Goal: Task Accomplishment & Management: Complete application form

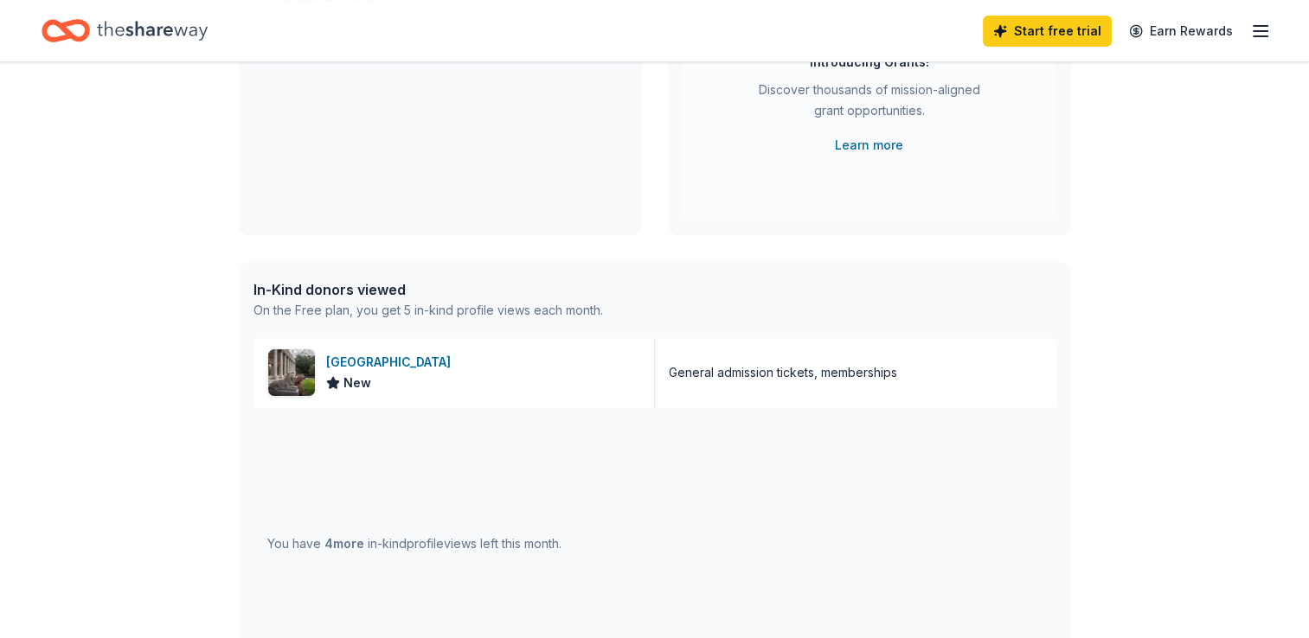
scroll to position [270, 0]
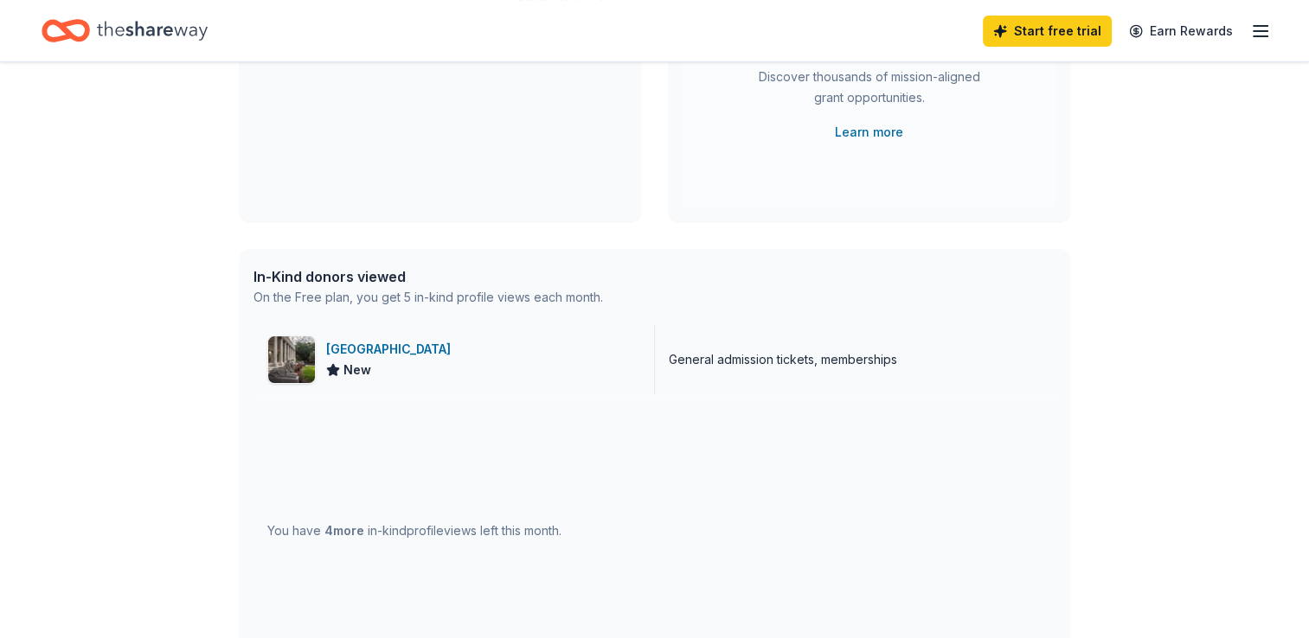
click at [449, 366] on div "New" at bounding box center [391, 370] width 131 height 21
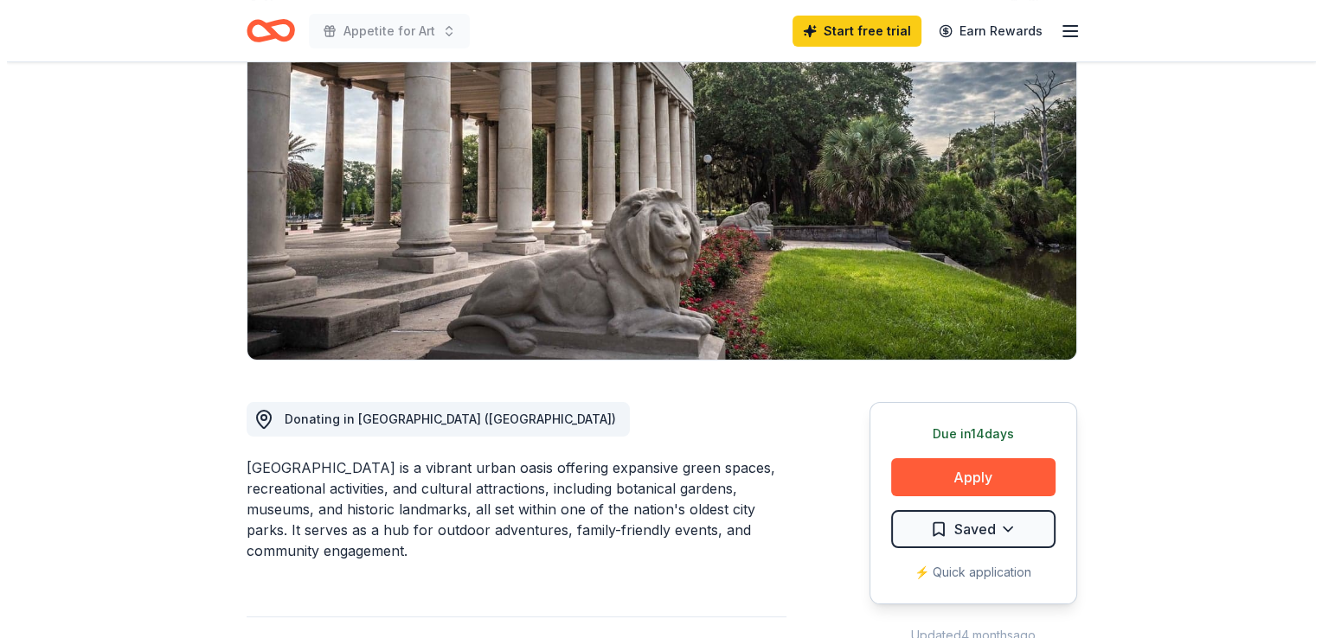
scroll to position [170, 0]
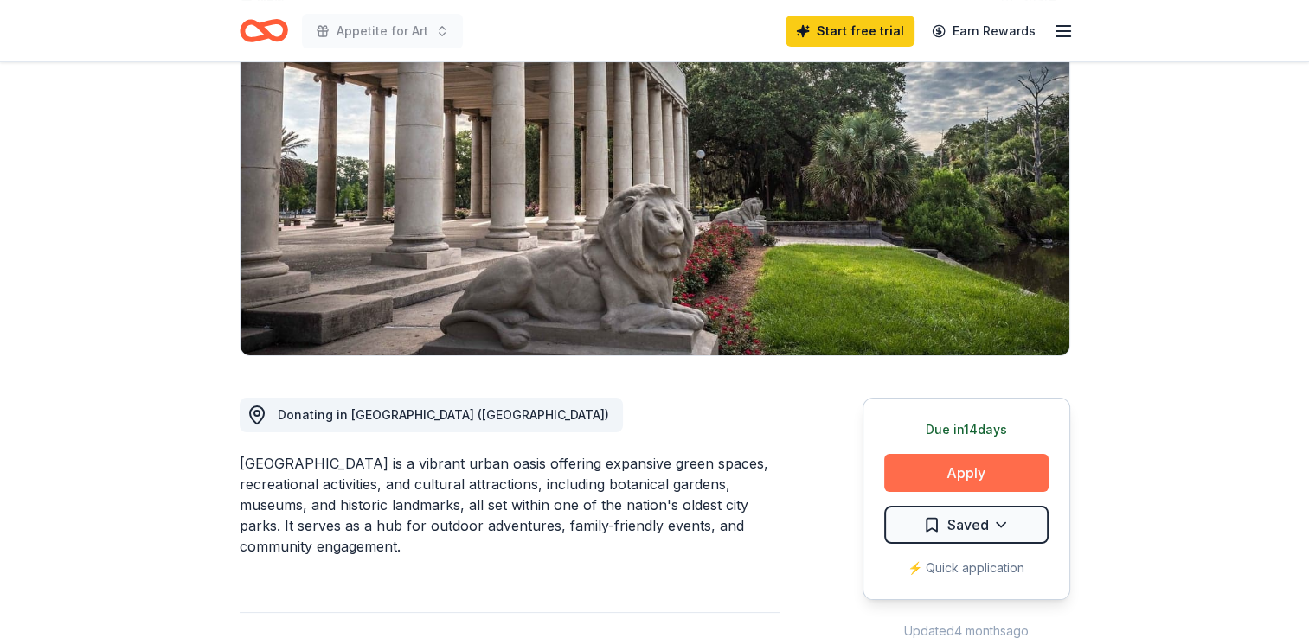
click at [989, 482] on button "Apply" at bounding box center [966, 473] width 164 height 38
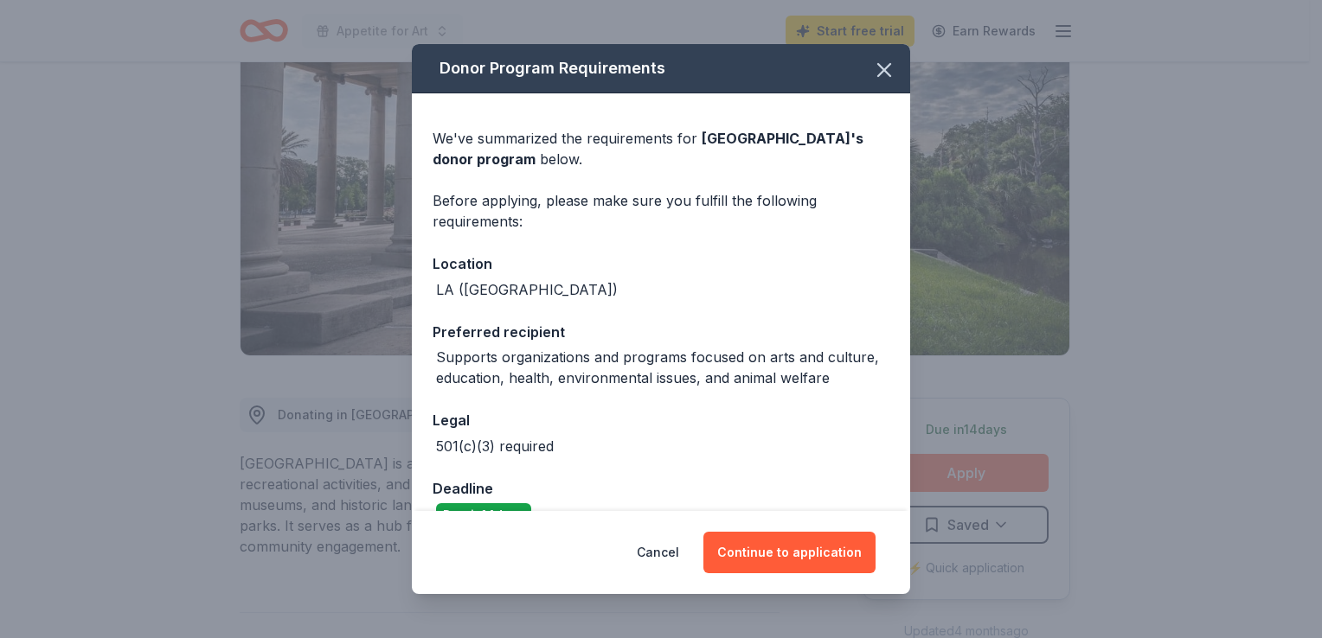
scroll to position [36, 0]
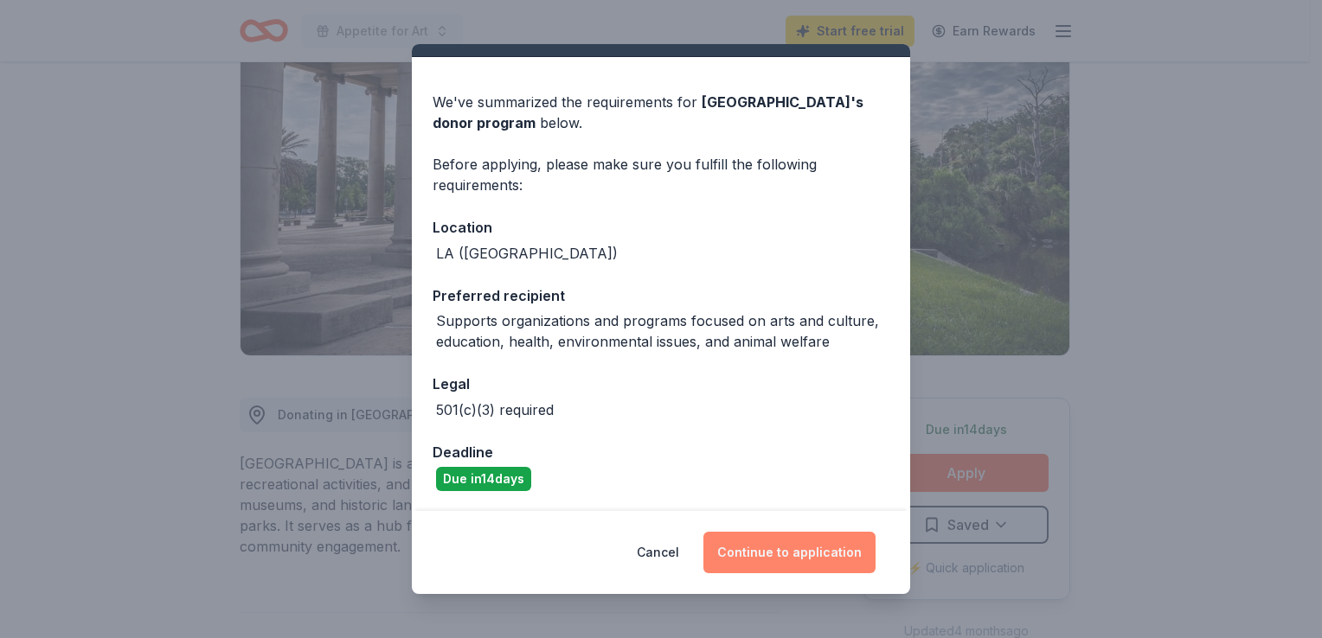
click at [799, 558] on button "Continue to application" at bounding box center [789, 553] width 172 height 42
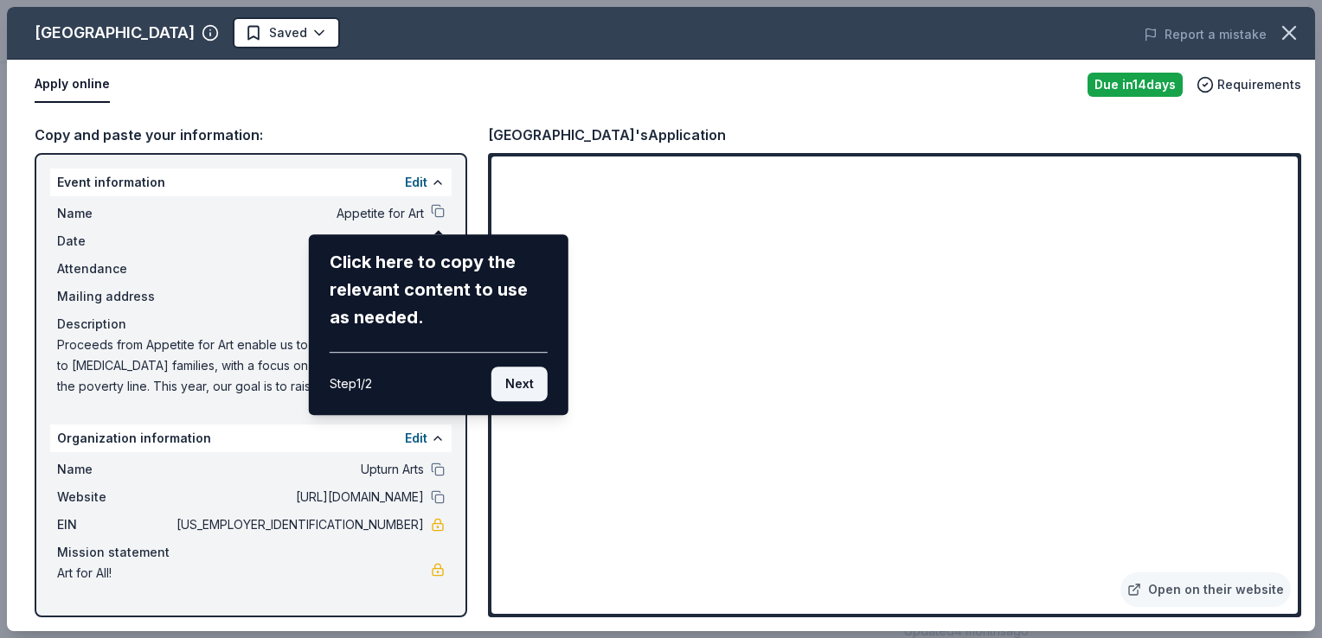
click at [518, 388] on button "Next" at bounding box center [519, 384] width 56 height 35
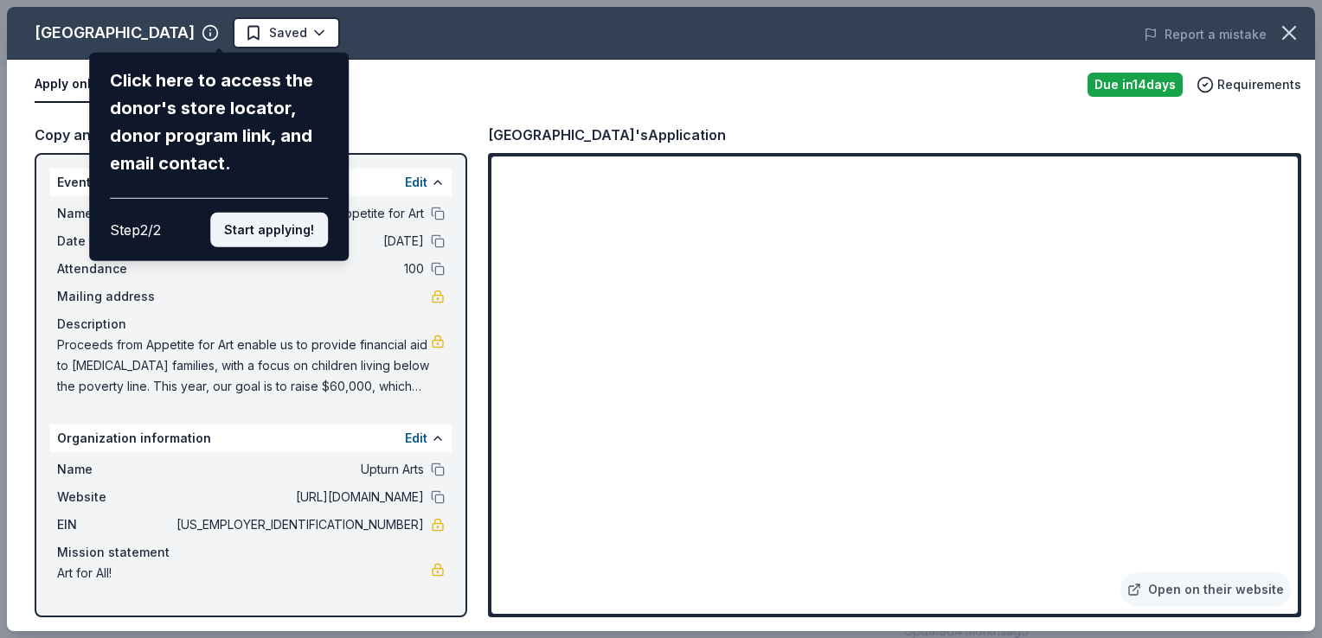
click at [262, 229] on button "Start applying!" at bounding box center [269, 230] width 118 height 35
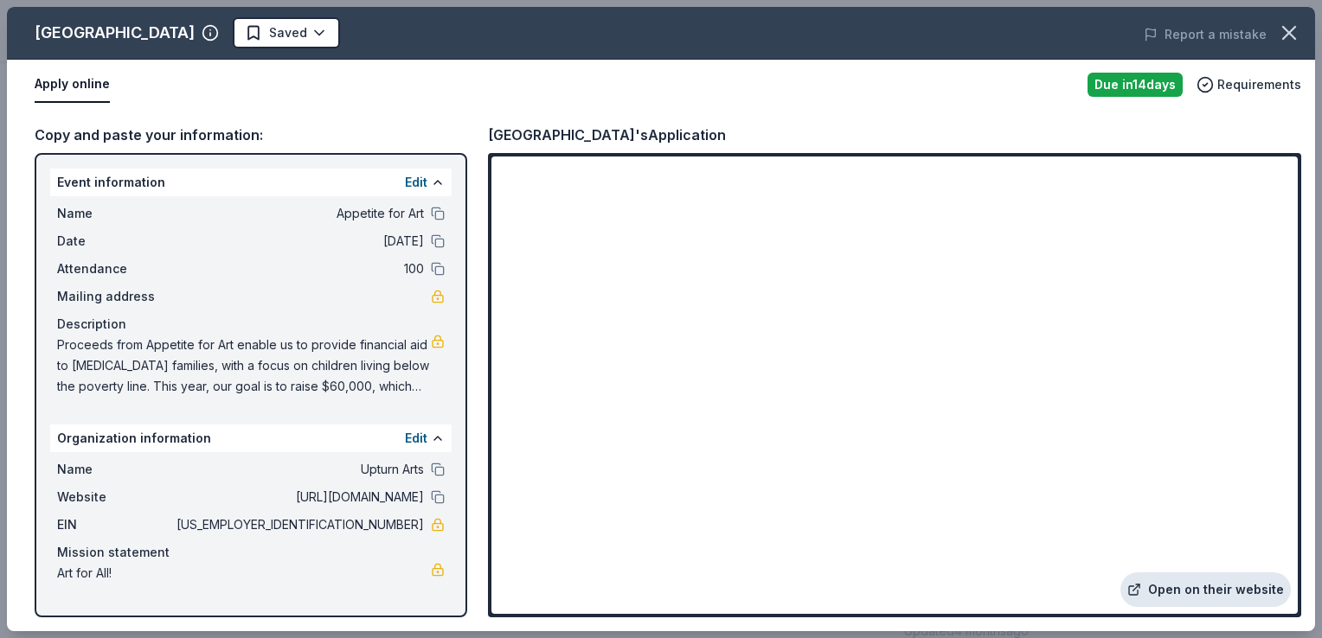
click at [1196, 585] on link "Open on their website" at bounding box center [1205, 590] width 170 height 35
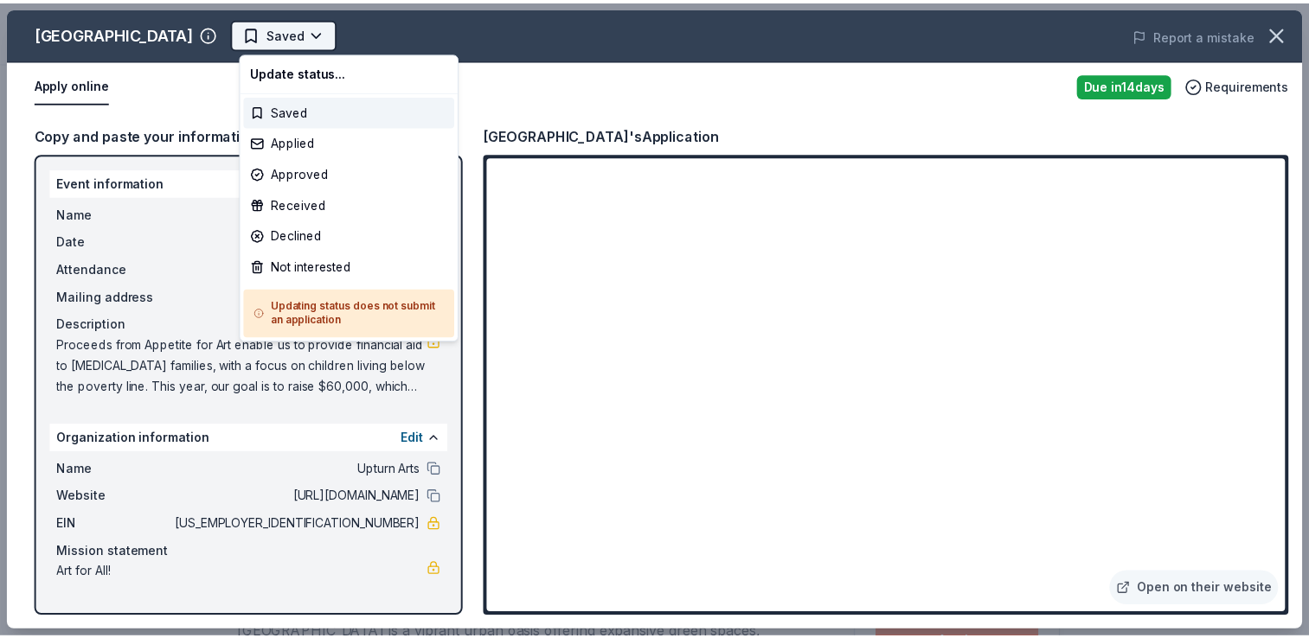
scroll to position [0, 0]
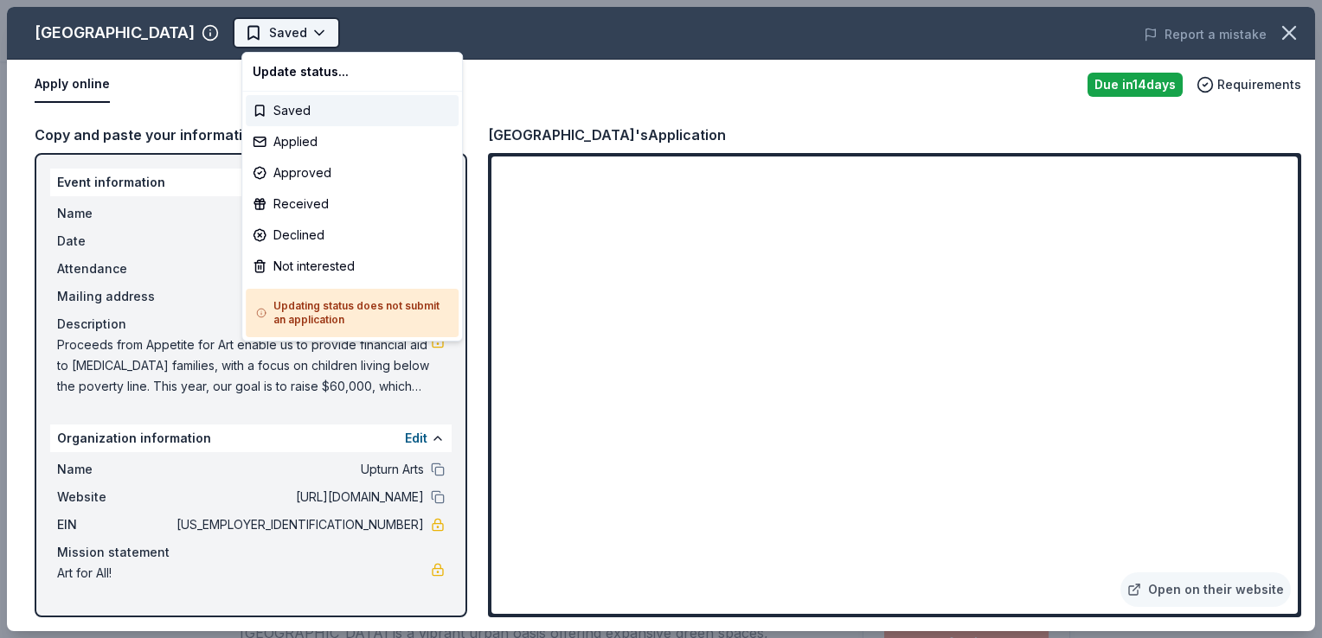
click at [334, 37] on body "Appetite for Art Saved Apply Due [DATE] Share [GEOGRAPHIC_DATA] New Share Donat…" at bounding box center [654, 319] width 1309 height 638
click at [323, 147] on div "Applied" at bounding box center [352, 141] width 213 height 31
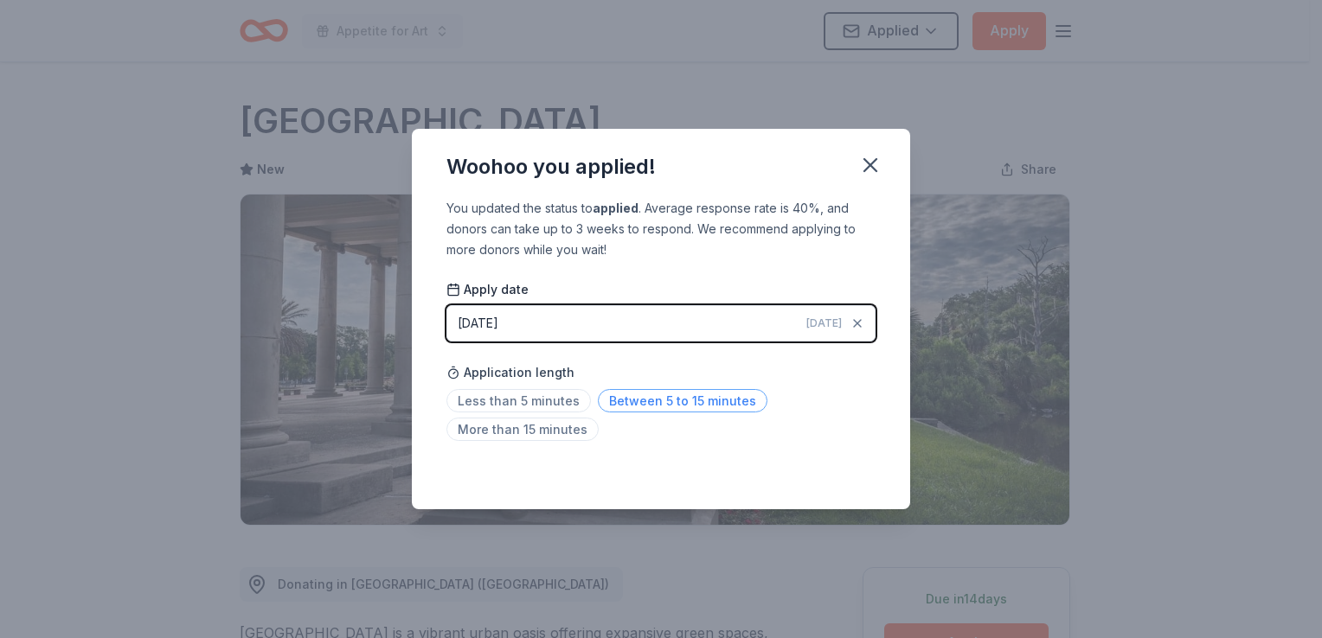
click at [653, 405] on span "Between 5 to 15 minutes" at bounding box center [683, 400] width 170 height 23
click at [878, 151] on button "button" at bounding box center [870, 165] width 38 height 38
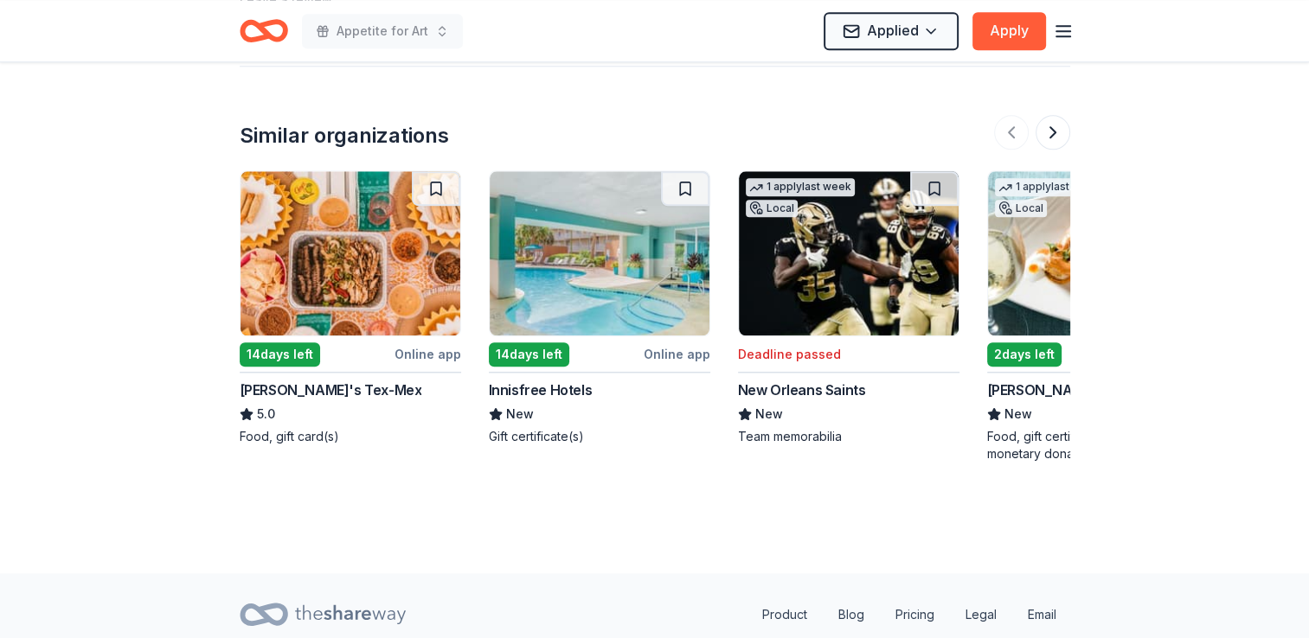
scroll to position [1757, 0]
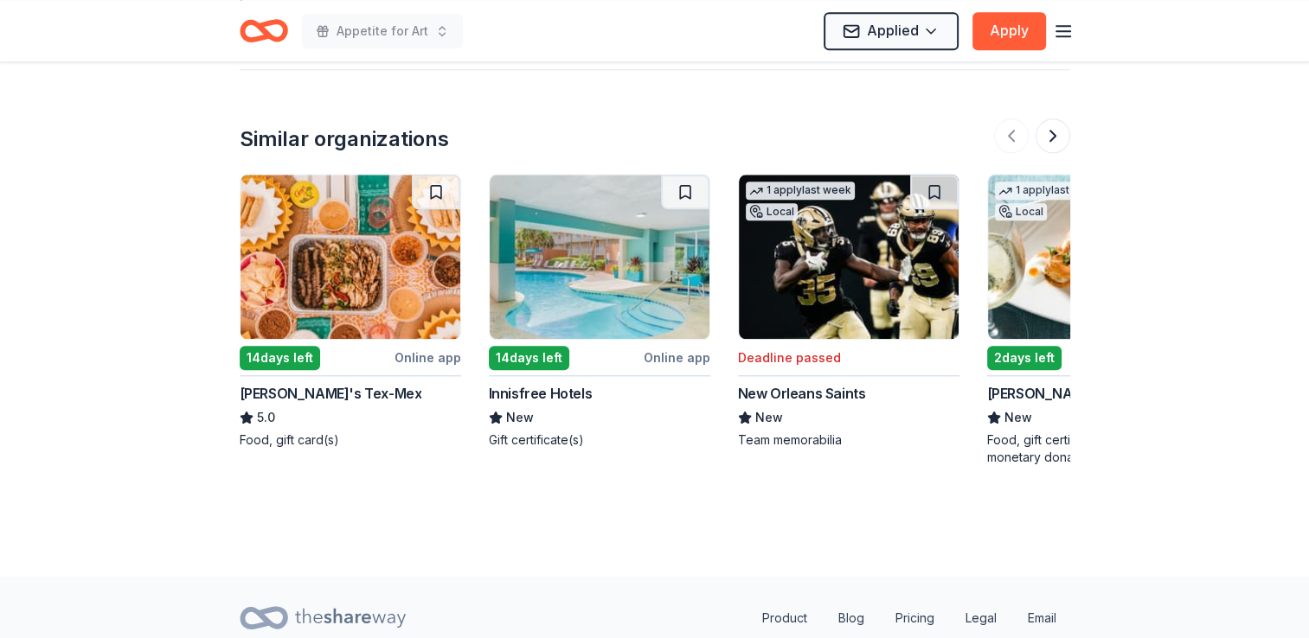
click at [880, 276] on img at bounding box center [849, 257] width 220 height 164
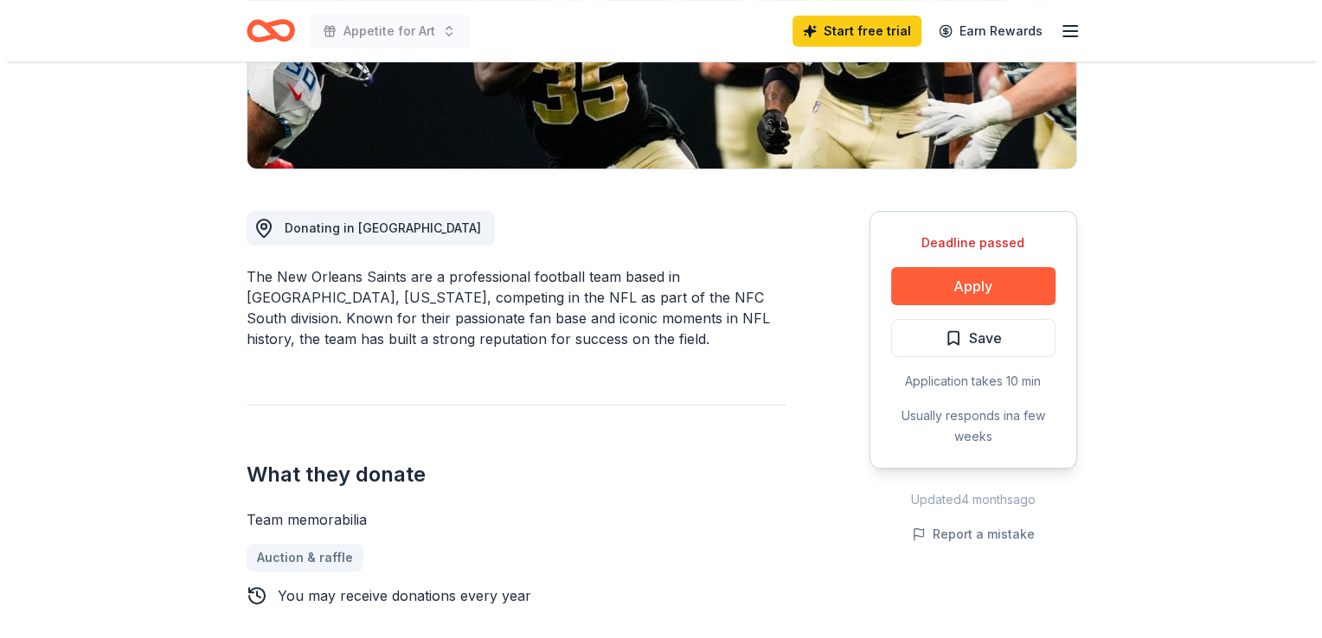
scroll to position [353, 0]
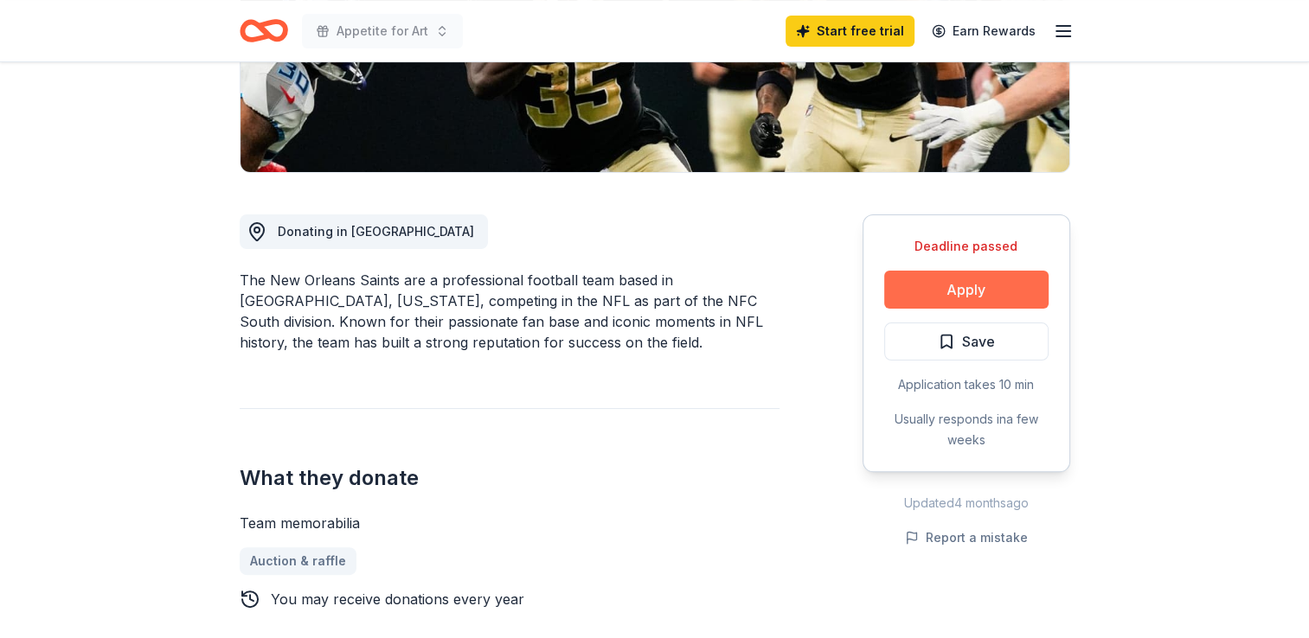
click at [937, 283] on button "Apply" at bounding box center [966, 290] width 164 height 38
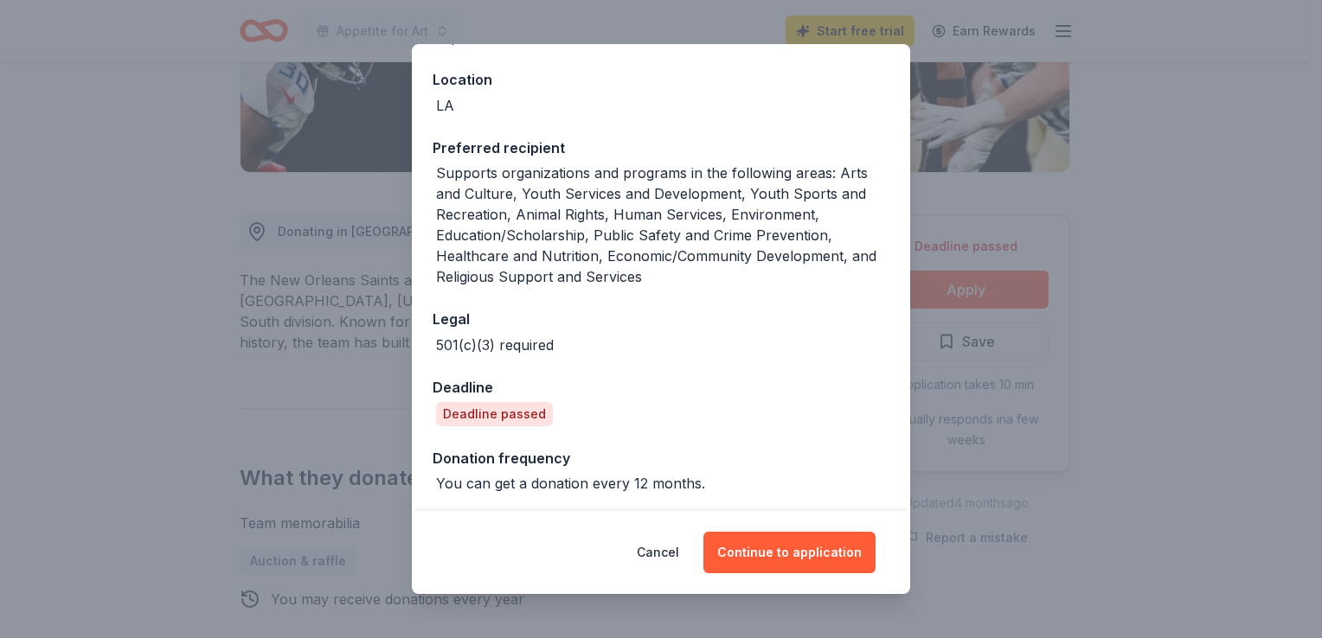
scroll to position [187, 0]
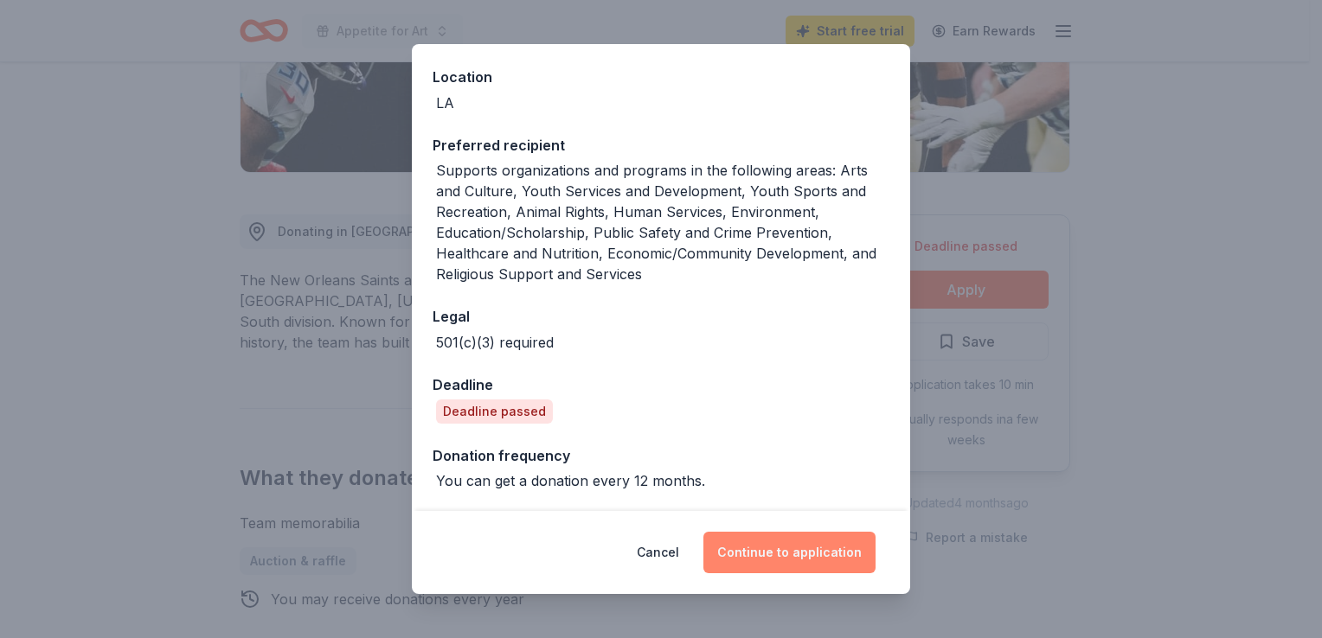
click at [805, 565] on button "Continue to application" at bounding box center [789, 553] width 172 height 42
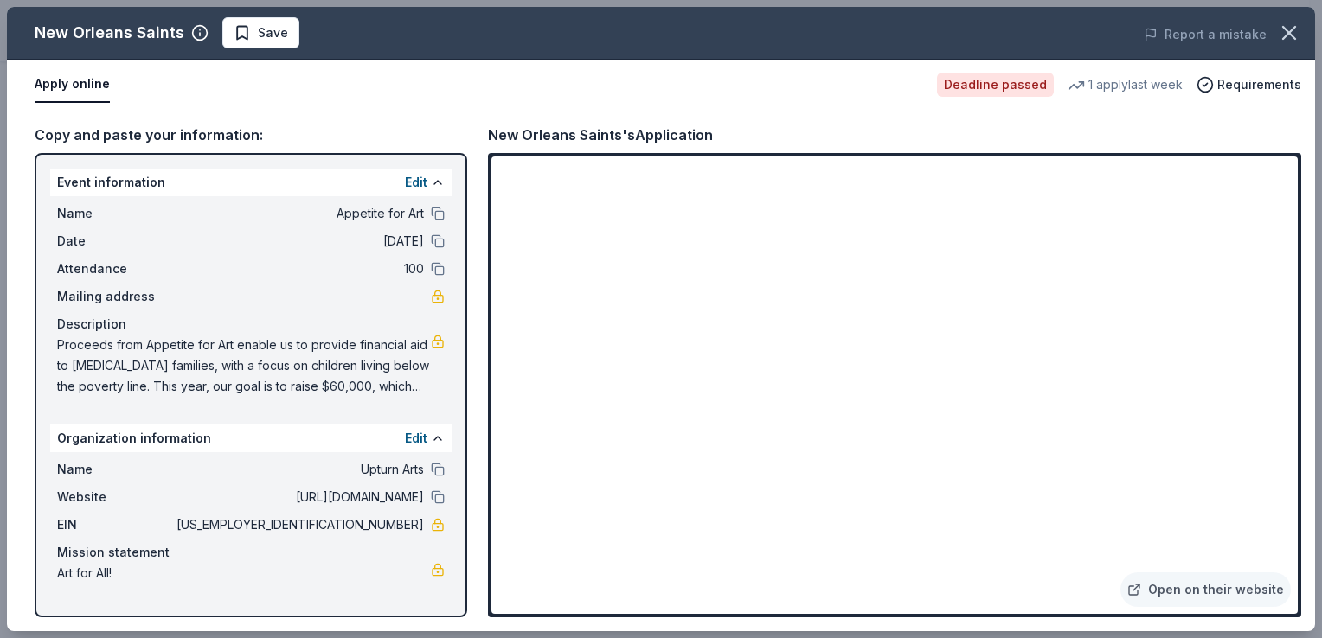
drag, startPoint x: 1317, startPoint y: 154, endPoint x: 1309, endPoint y: 222, distance: 68.8
click at [1308, 222] on div "New Orleans Saints Save Report a mistake Apply online Deadline passed 1 apply l…" at bounding box center [661, 319] width 1322 height 638
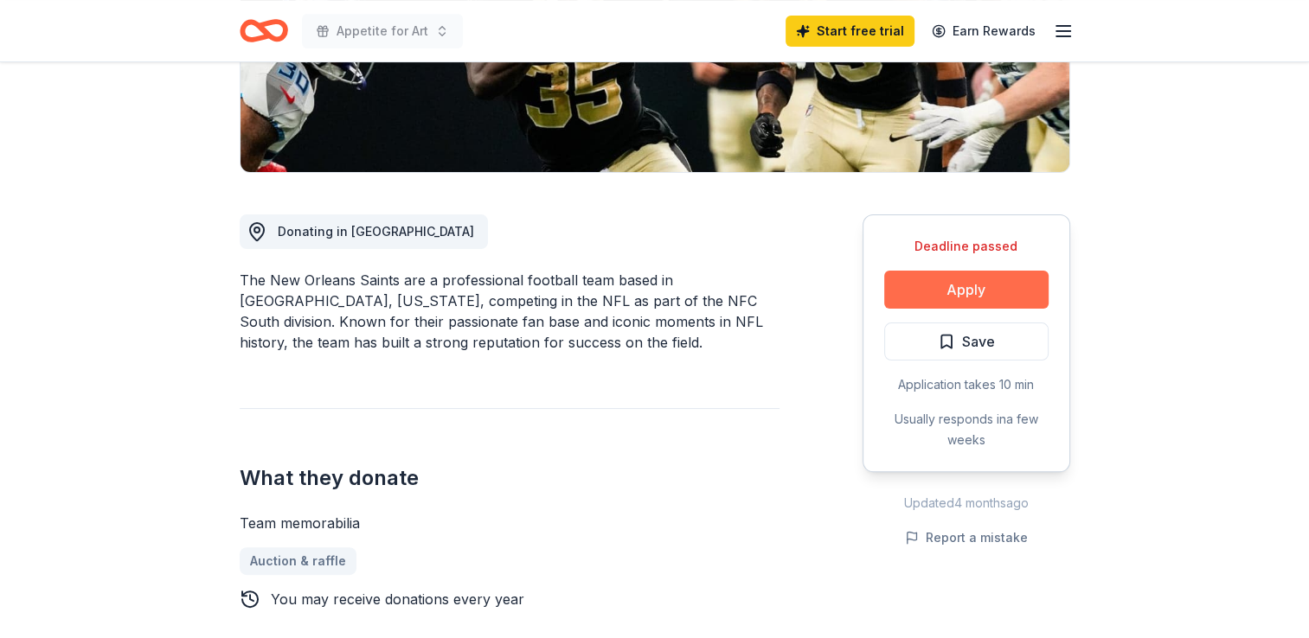
click at [994, 294] on button "Apply" at bounding box center [966, 290] width 164 height 38
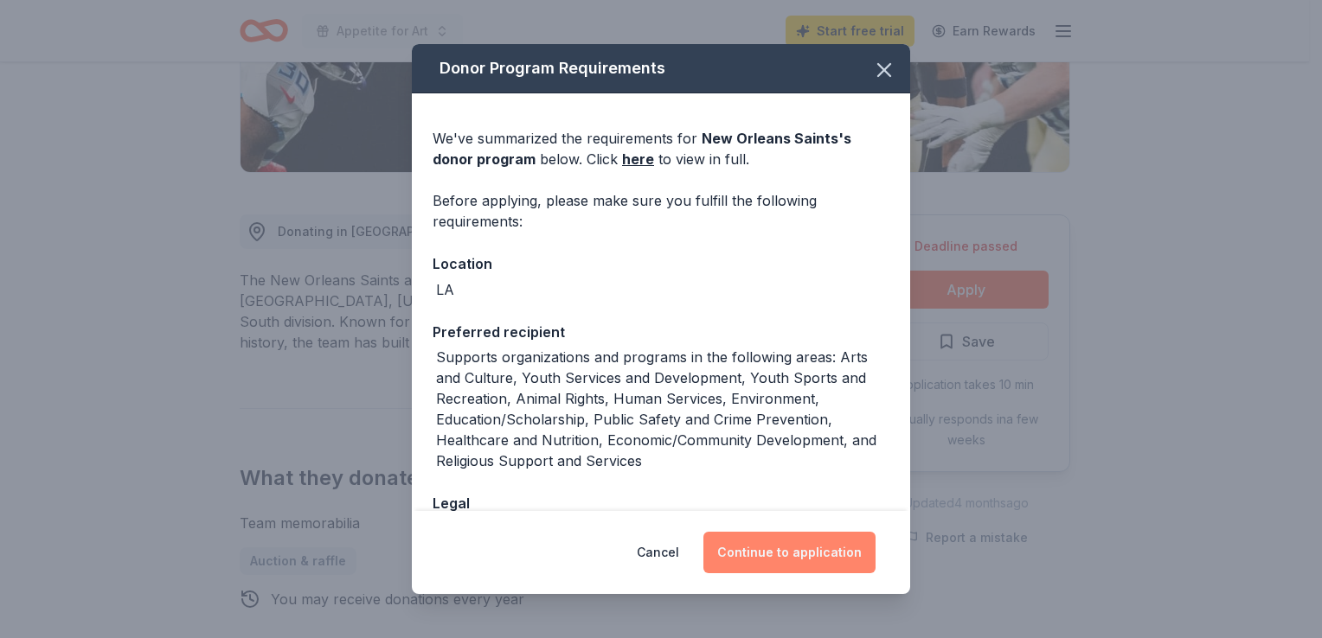
click at [764, 545] on button "Continue to application" at bounding box center [789, 553] width 172 height 42
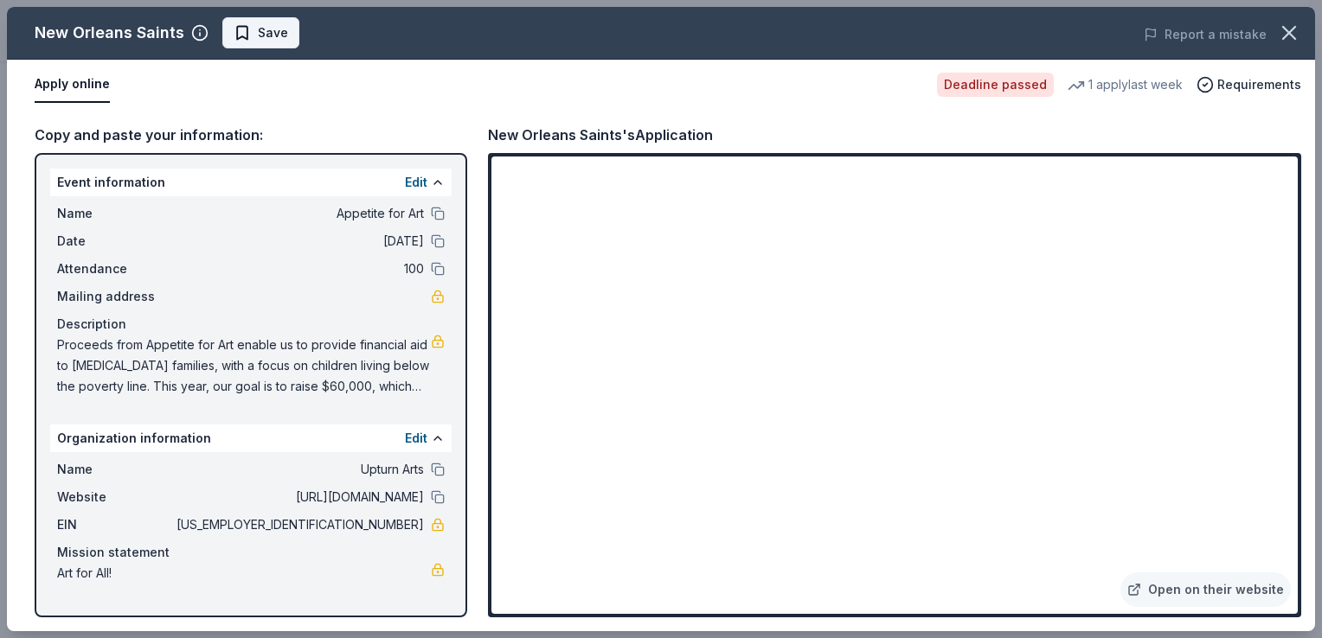
click at [252, 25] on span "Save" at bounding box center [261, 32] width 54 height 21
click at [1270, 29] on button "button" at bounding box center [1289, 33] width 38 height 38
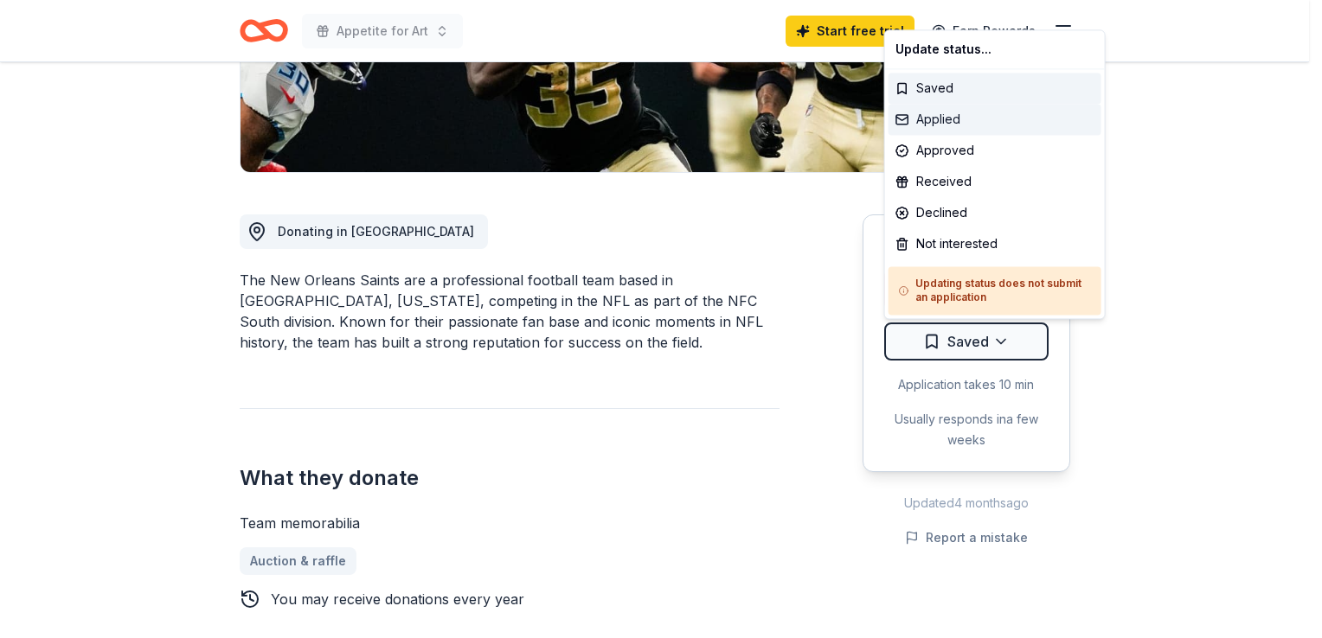
click at [930, 119] on div "Applied" at bounding box center [994, 119] width 213 height 31
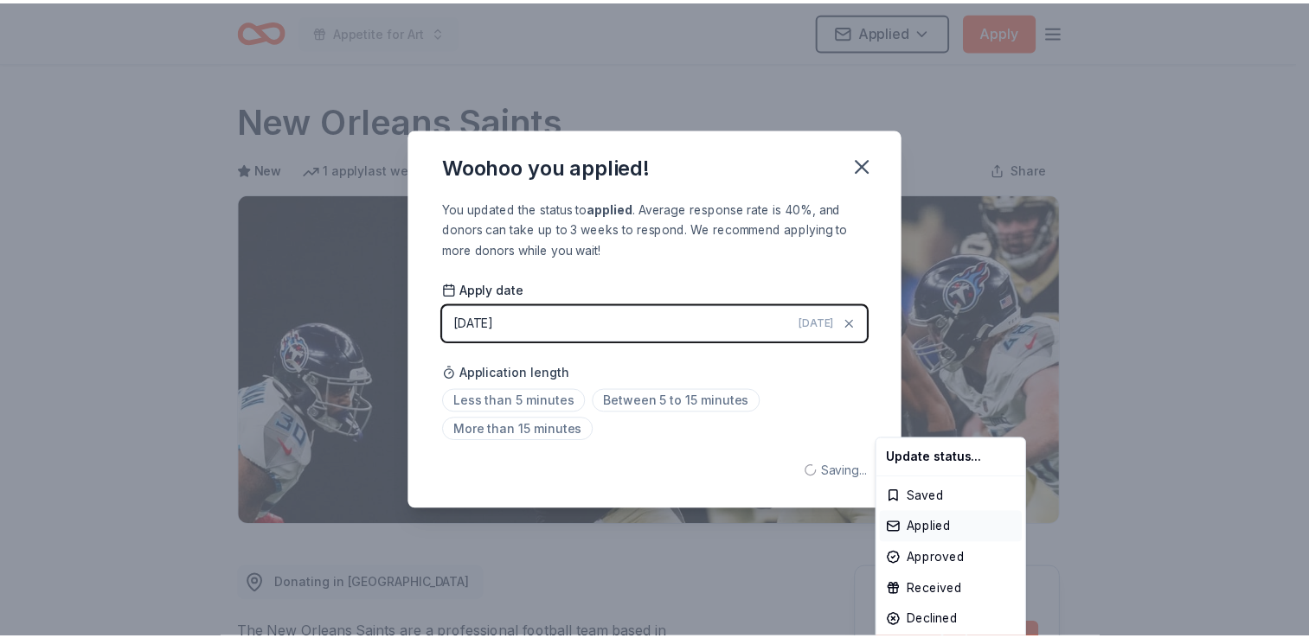
scroll to position [375, 0]
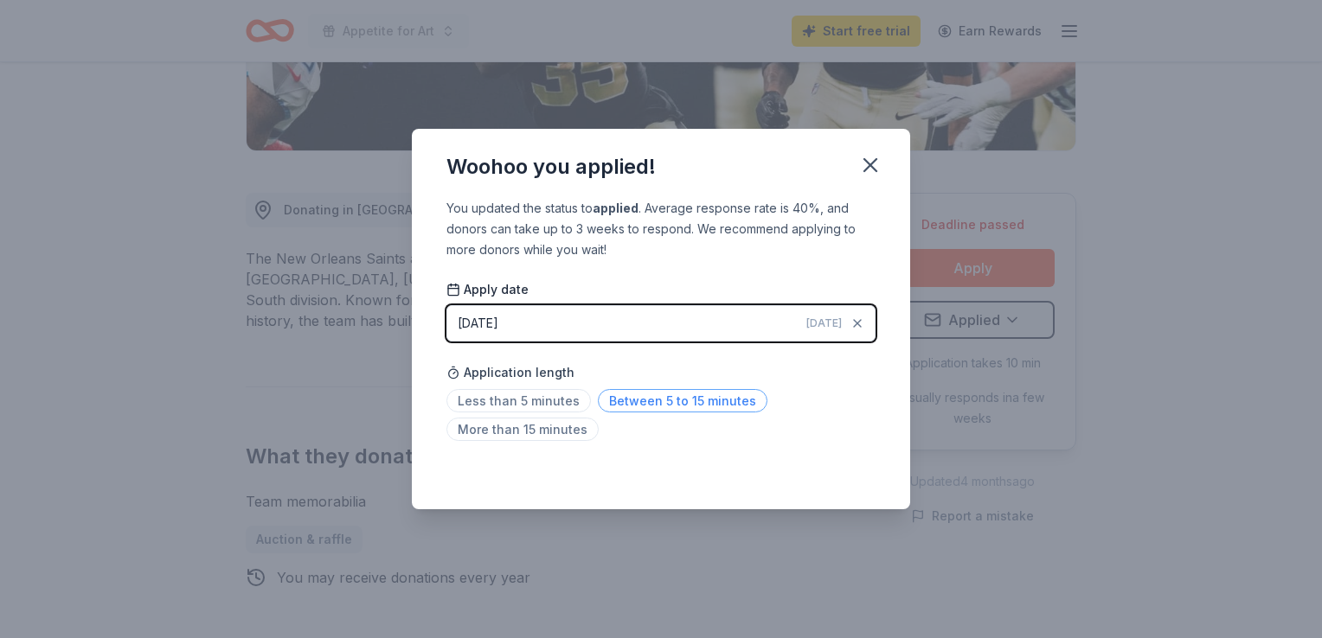
click at [631, 412] on span "Between 5 to 15 minutes" at bounding box center [683, 400] width 170 height 23
click at [879, 162] on icon "button" at bounding box center [870, 165] width 24 height 24
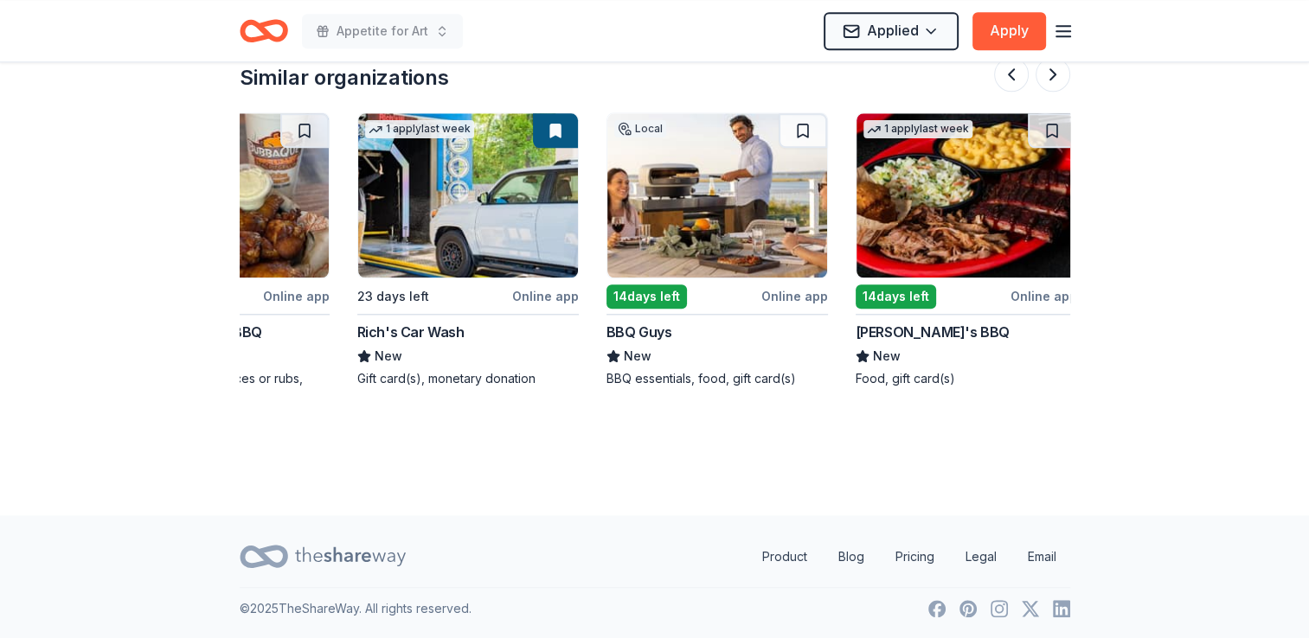
scroll to position [0, 882]
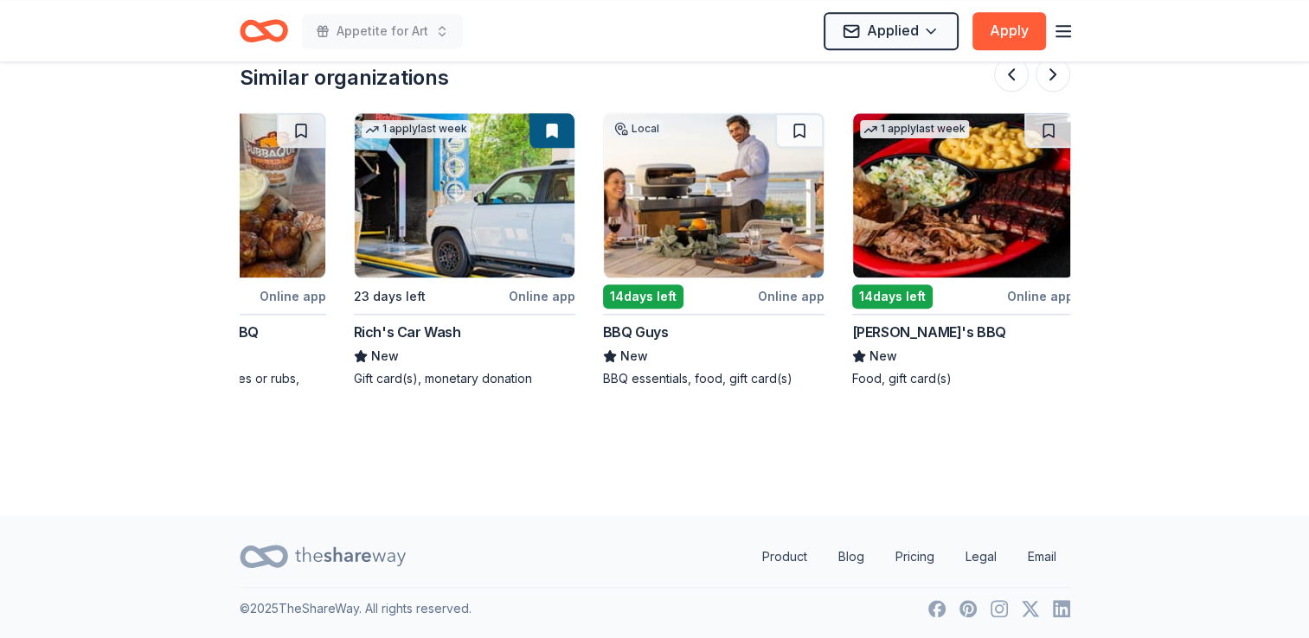
click at [386, 330] on div "Rich's Car Wash" at bounding box center [407, 332] width 107 height 21
click at [668, 337] on div "BBQ Guys" at bounding box center [713, 332] width 221 height 21
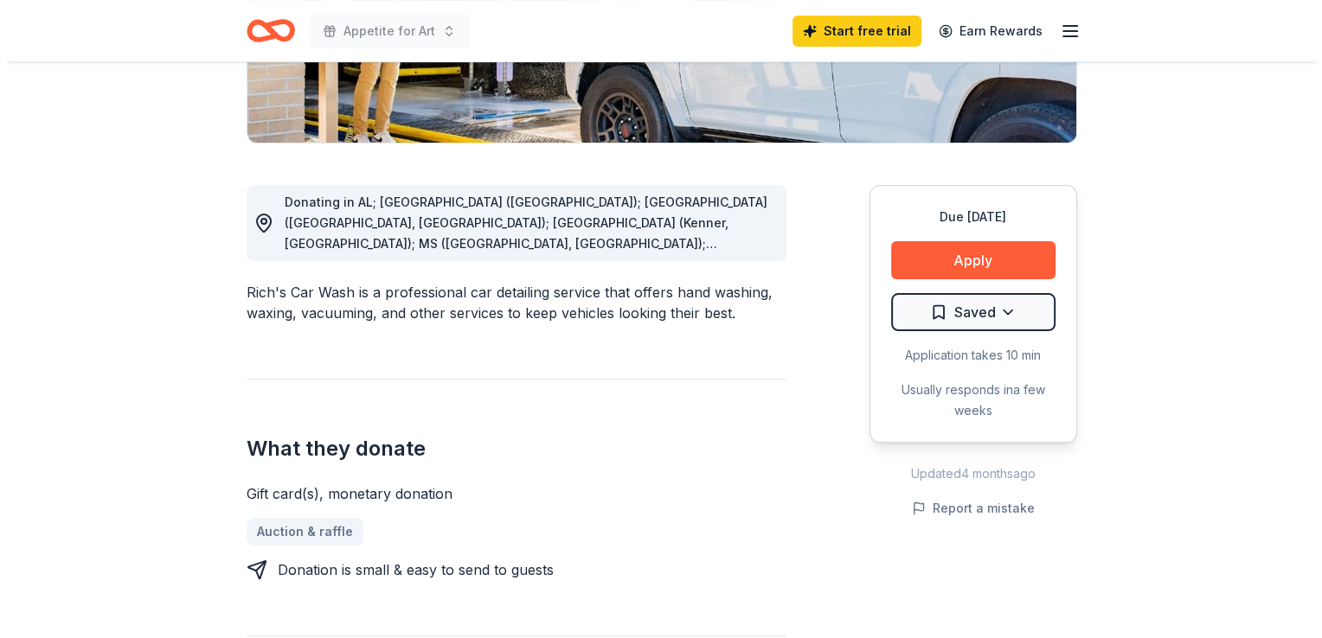
scroll to position [389, 0]
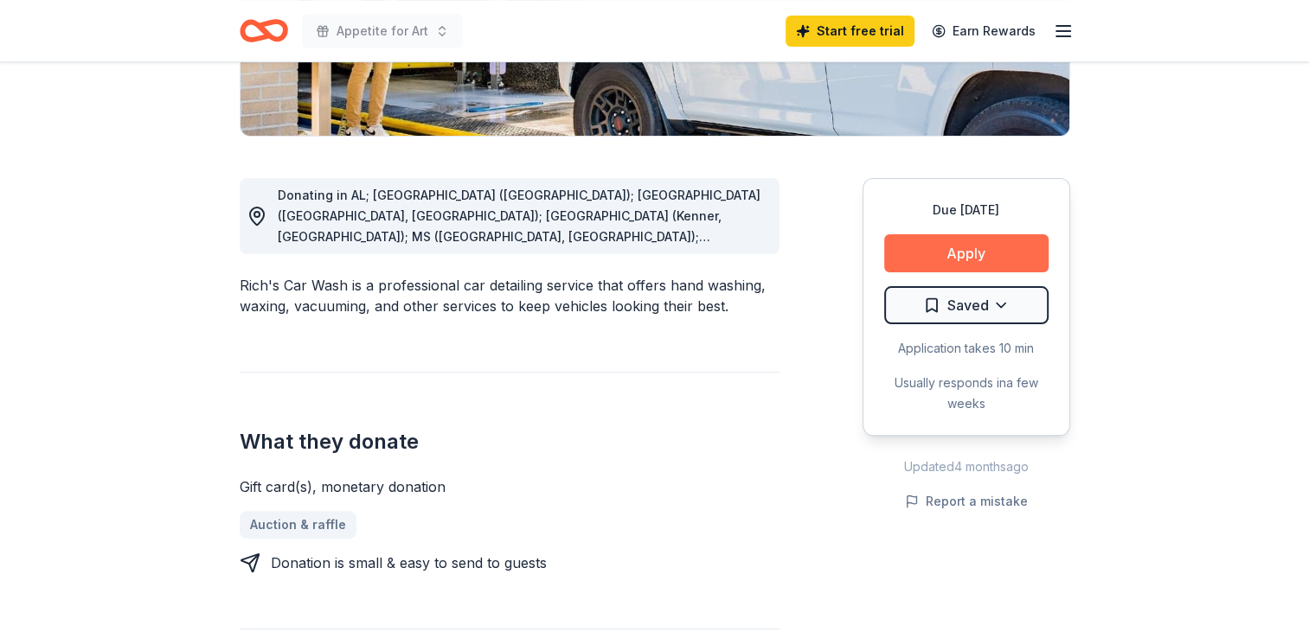
click at [978, 257] on button "Apply" at bounding box center [966, 253] width 164 height 38
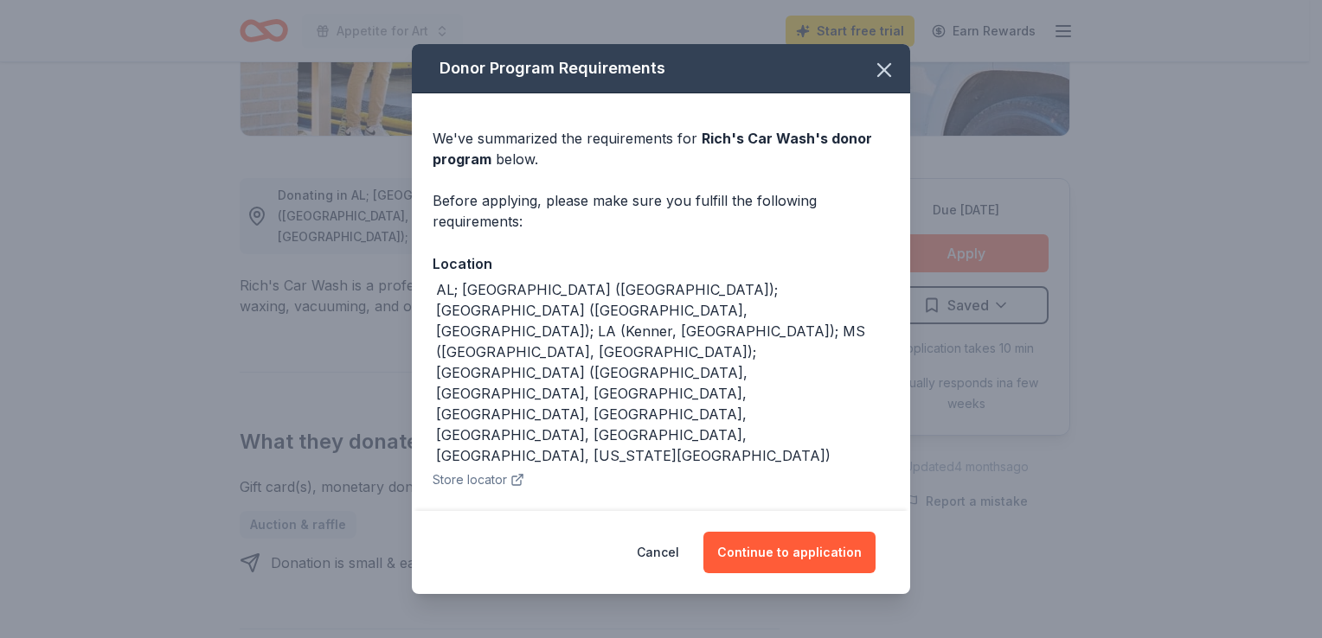
scroll to position [14, 0]
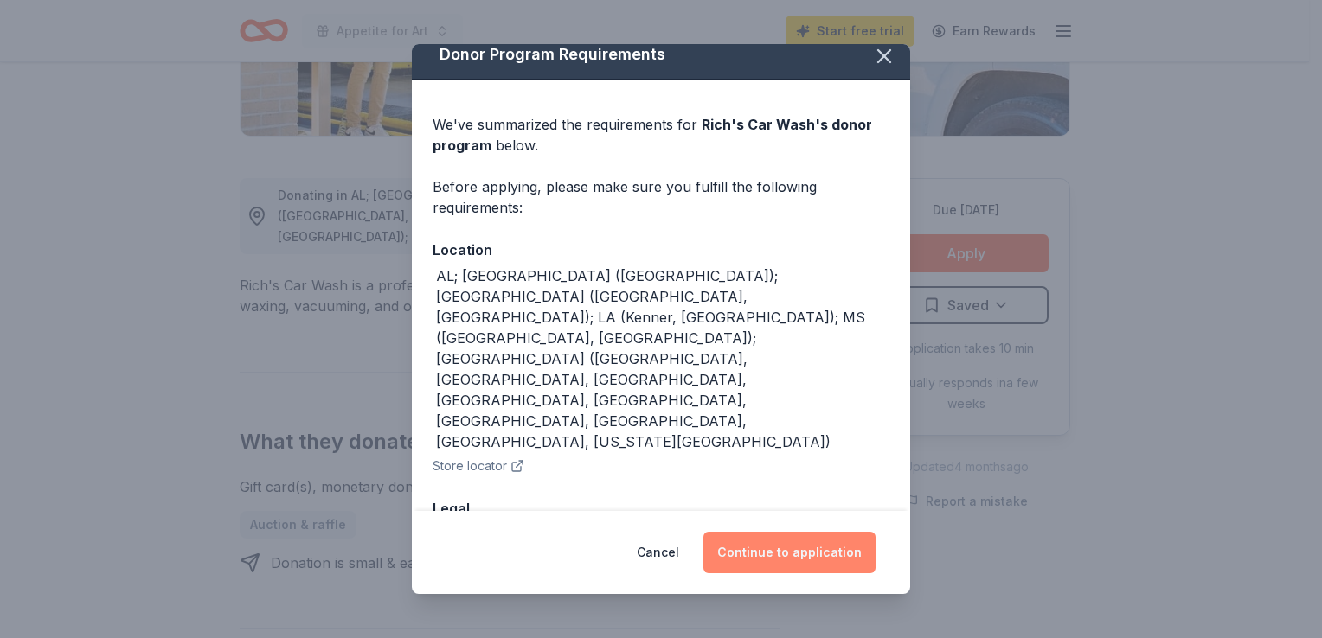
click at [756, 556] on button "Continue to application" at bounding box center [789, 553] width 172 height 42
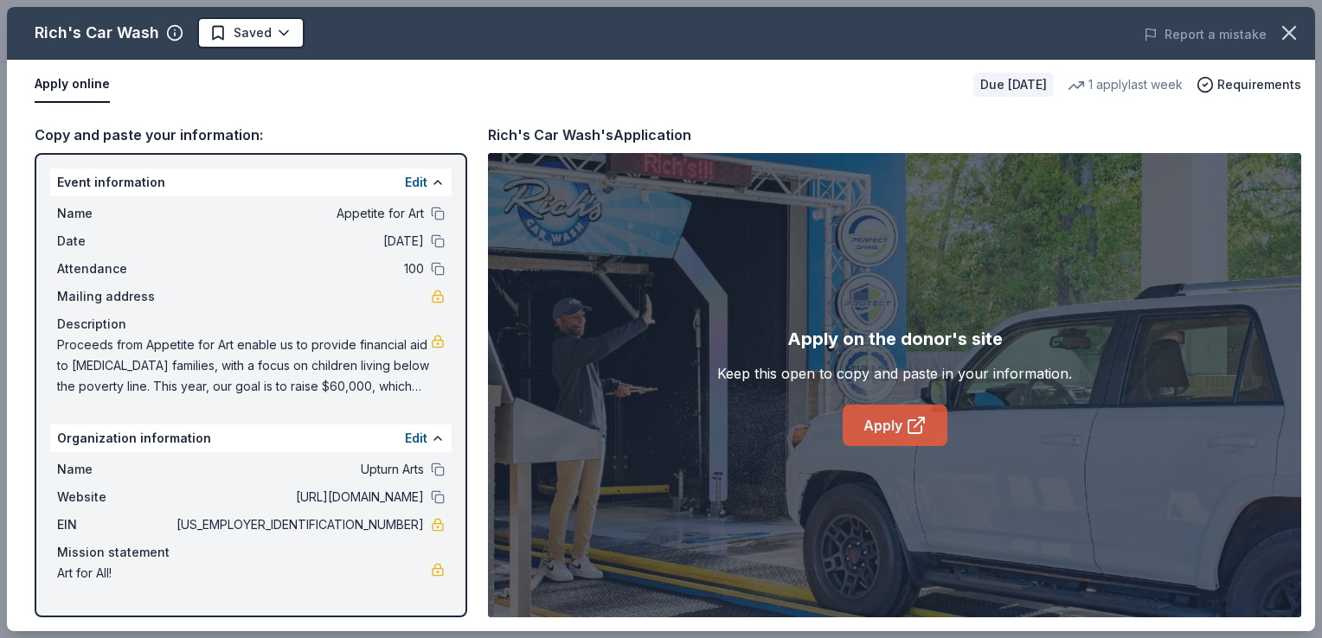
click at [883, 417] on link "Apply" at bounding box center [894, 426] width 105 height 42
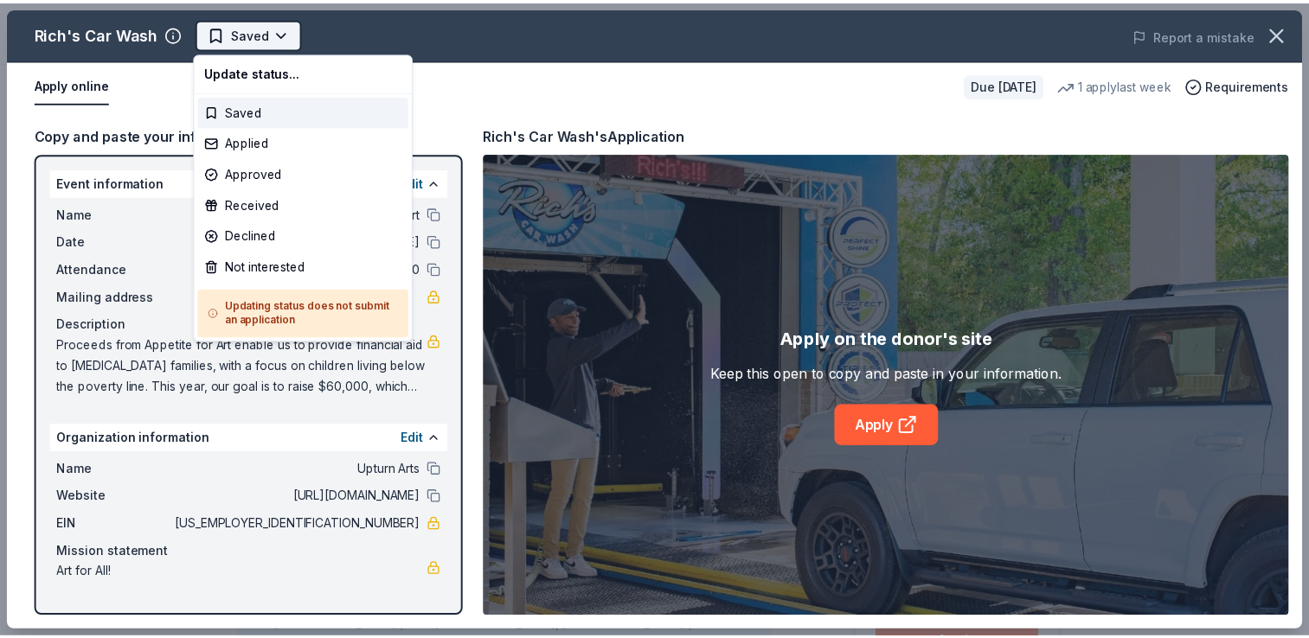
scroll to position [0, 0]
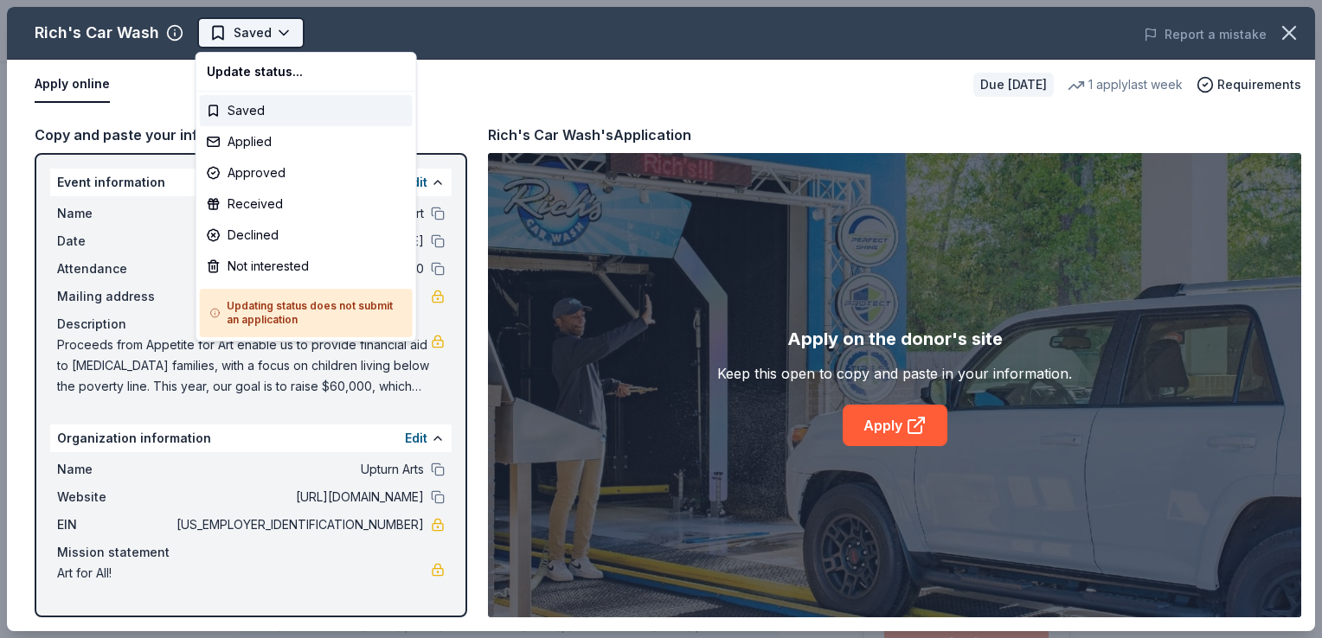
click at [268, 36] on html "Appetite for Art Saved Apply Due in 23 days Share Rich's Car Wash New 1 apply l…" at bounding box center [661, 319] width 1322 height 638
click at [253, 137] on div "Applied" at bounding box center [306, 141] width 213 height 31
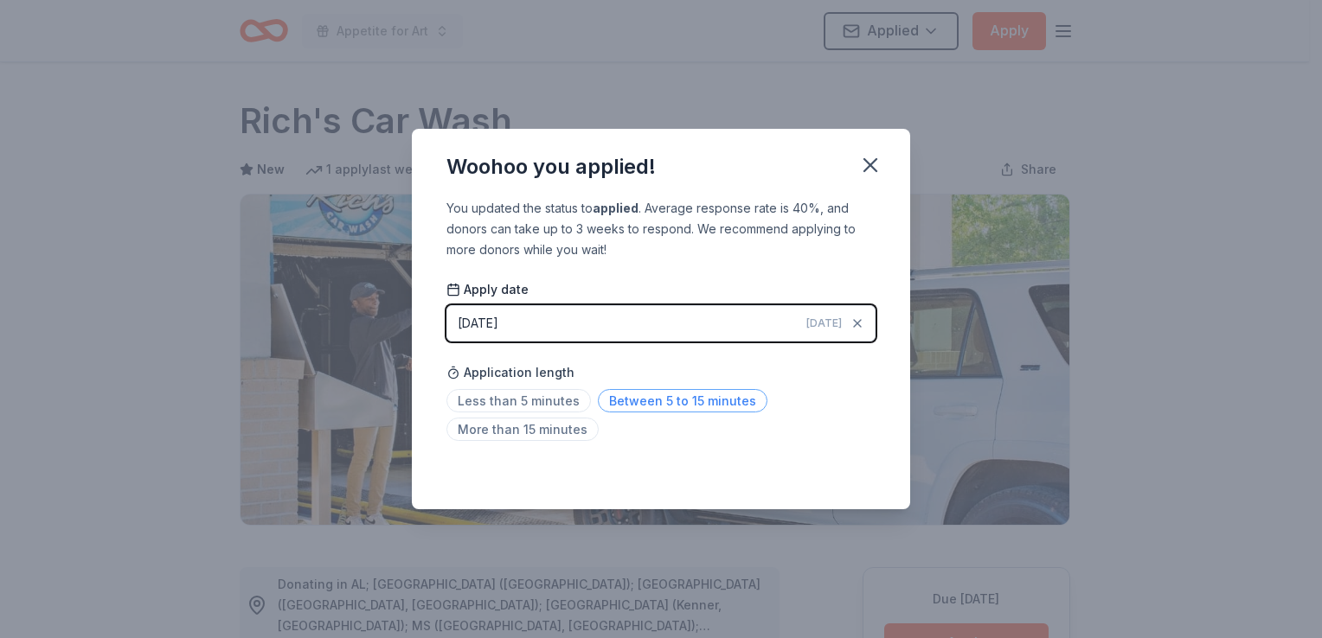
click at [666, 401] on span "Between 5 to 15 minutes" at bounding box center [683, 400] width 170 height 23
click at [873, 175] on icon "button" at bounding box center [870, 165] width 24 height 24
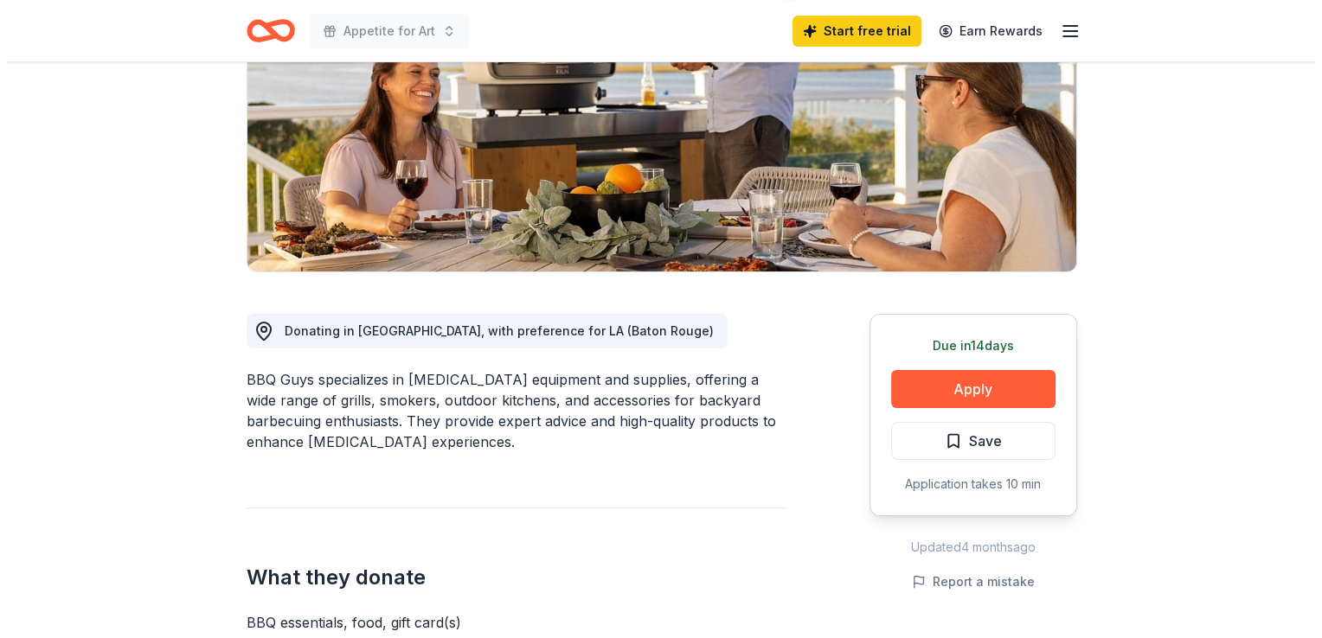
scroll to position [248, 0]
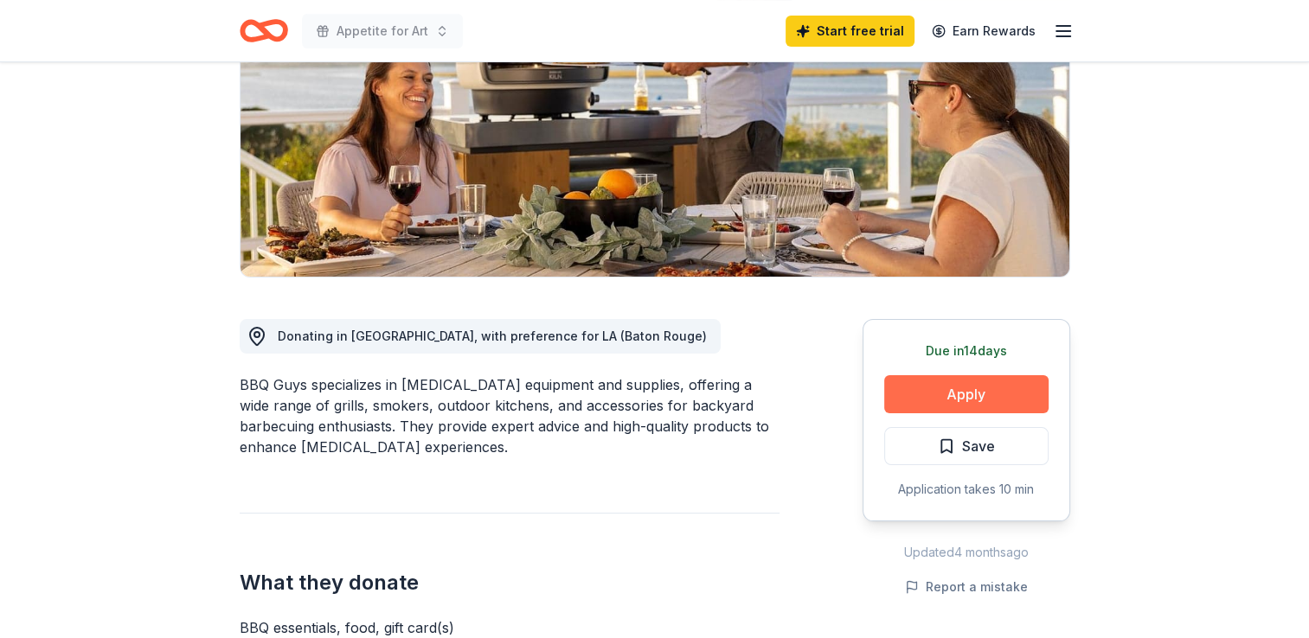
click at [973, 396] on button "Apply" at bounding box center [966, 394] width 164 height 38
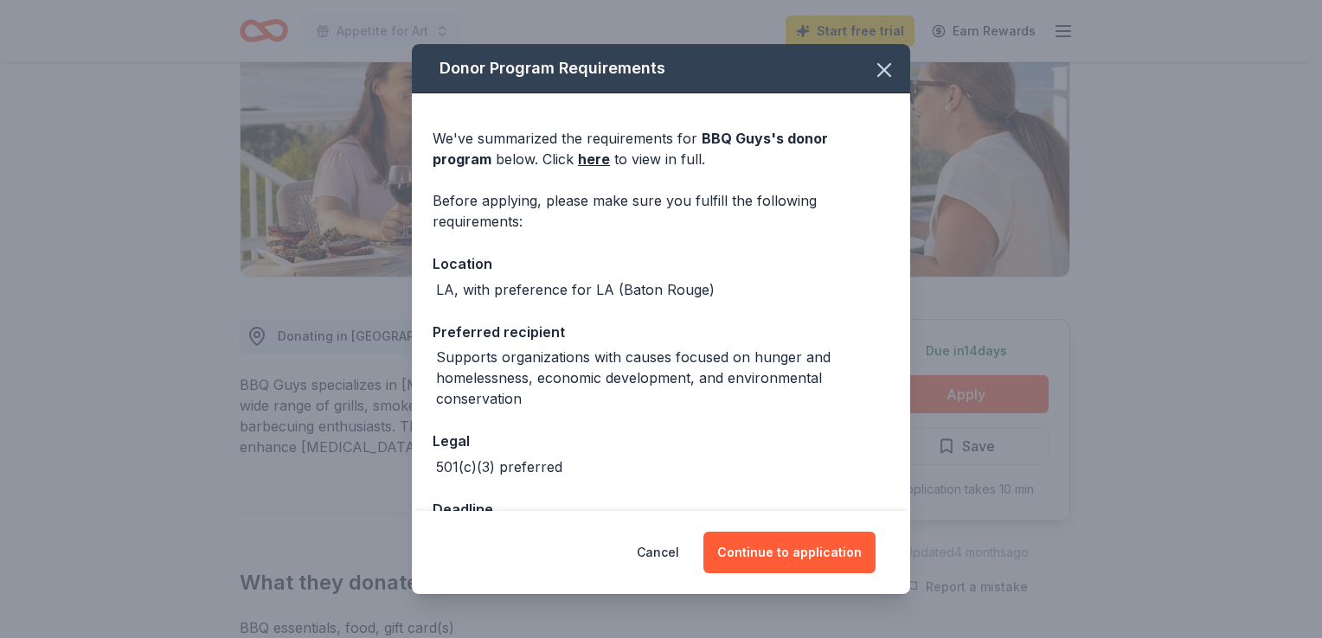
scroll to position [57, 0]
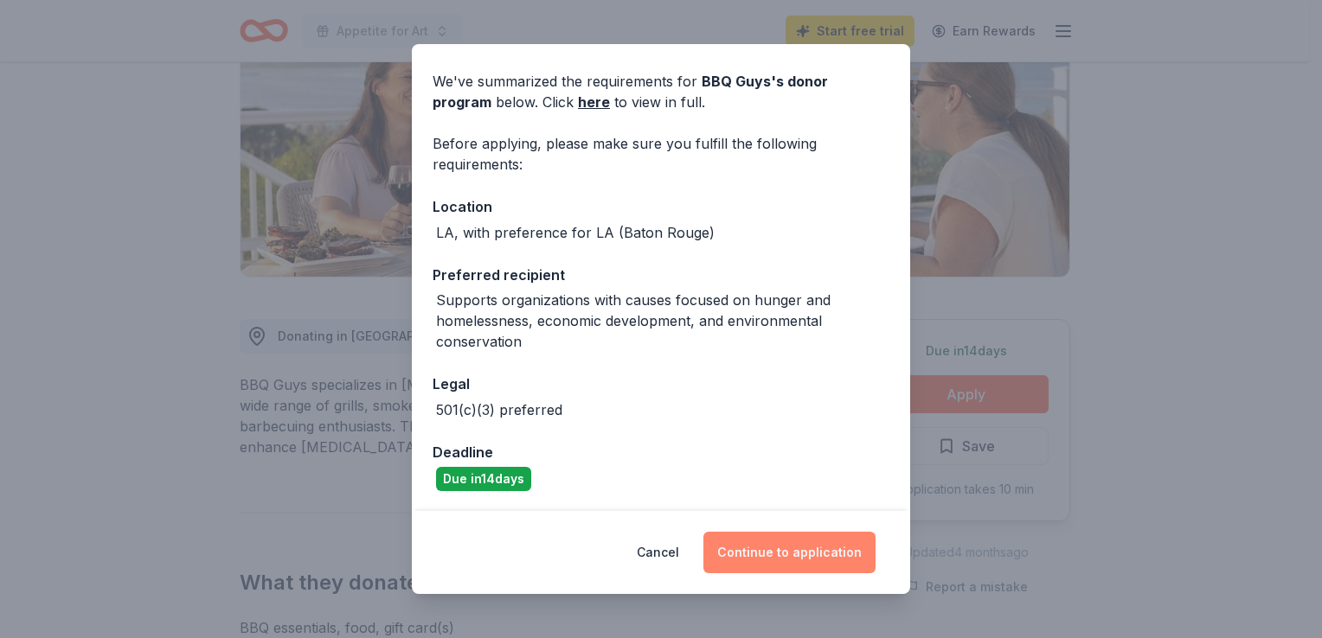
click at [785, 566] on button "Continue to application" at bounding box center [789, 553] width 172 height 42
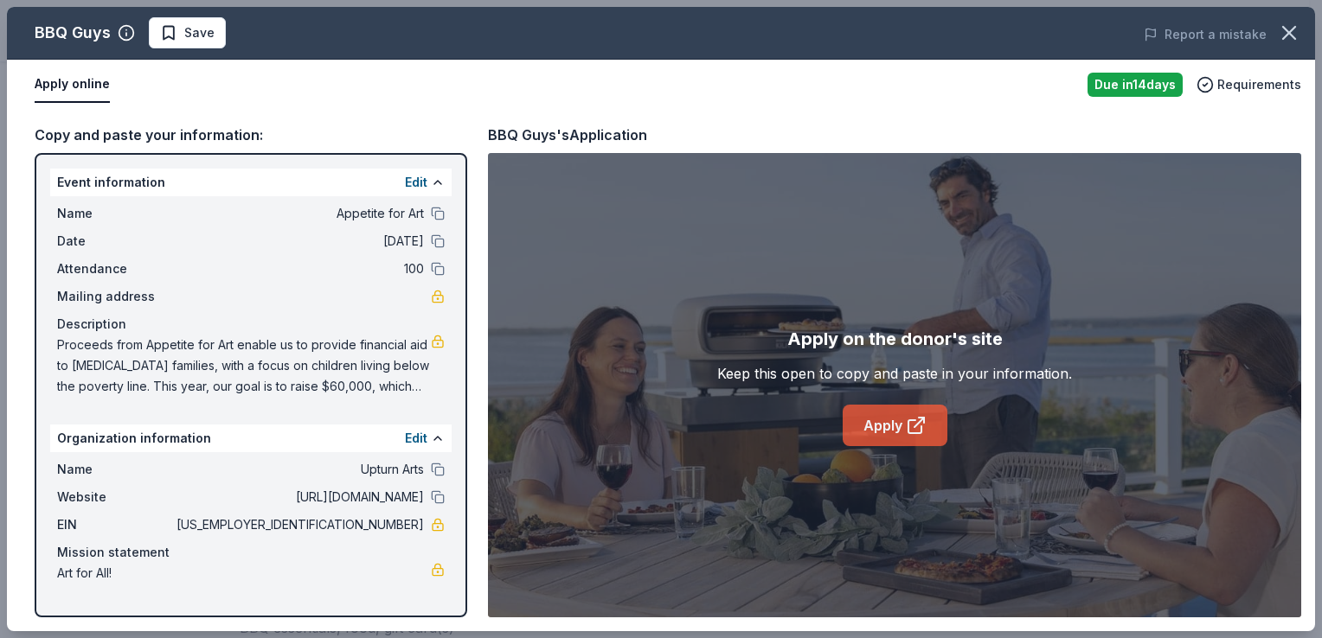
click at [889, 422] on link "Apply" at bounding box center [894, 426] width 105 height 42
drag, startPoint x: 59, startPoint y: 343, endPoint x: 287, endPoint y: 379, distance: 231.1
click at [287, 379] on span "Proceeds from Appetite for Art enable us to provide financial aid to [MEDICAL_D…" at bounding box center [244, 366] width 374 height 62
click at [187, 38] on span "Save" at bounding box center [199, 32] width 30 height 21
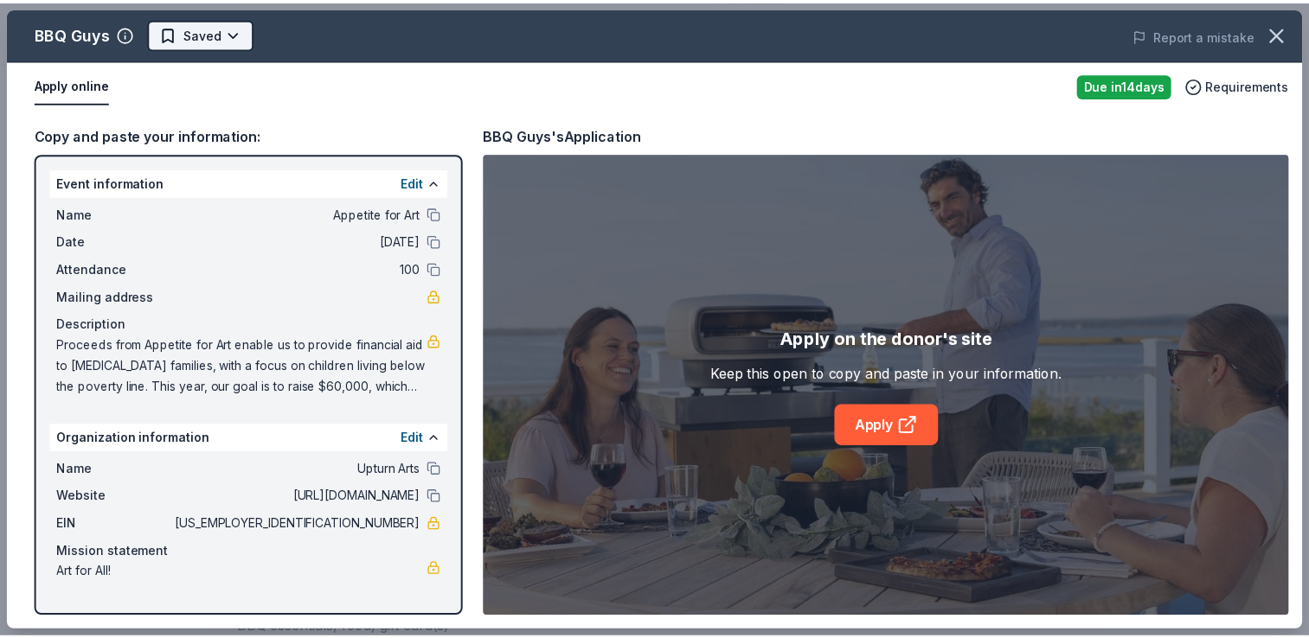
scroll to position [0, 0]
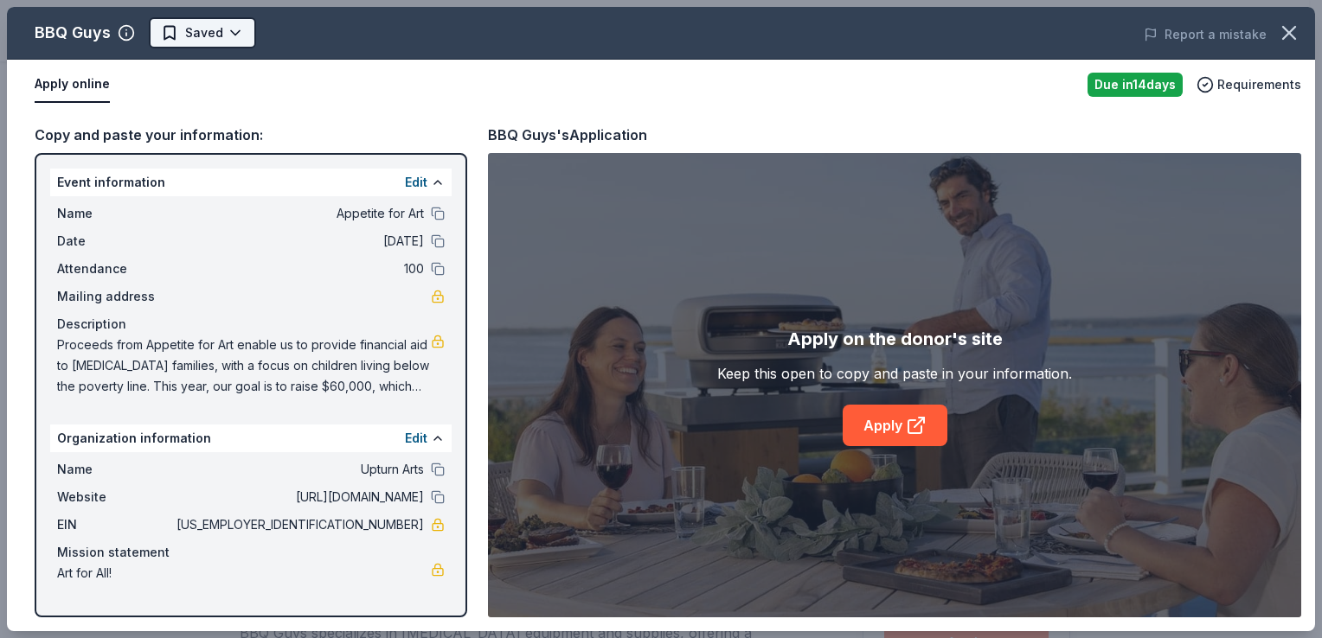
click at [218, 40] on html "Appetite for Art Start free trial Earn Rewards Due in 14 days Share BBQ Guys Ne…" at bounding box center [661, 319] width 1322 height 638
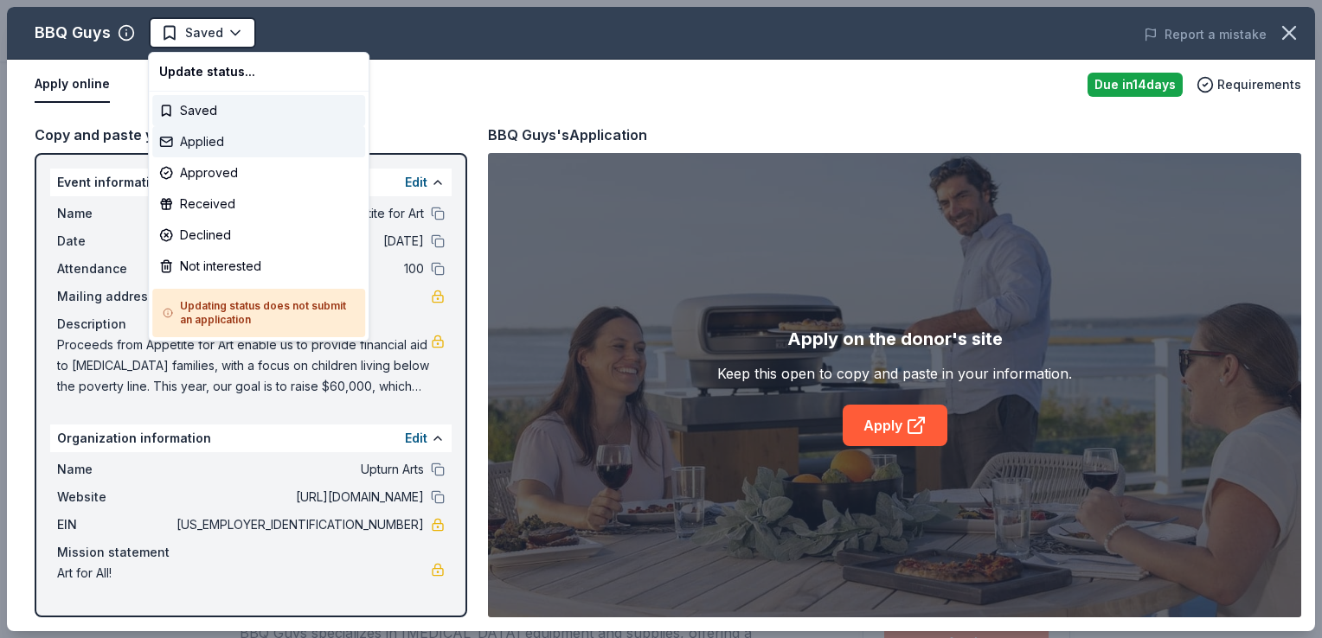
click at [197, 144] on div "Applied" at bounding box center [258, 141] width 213 height 31
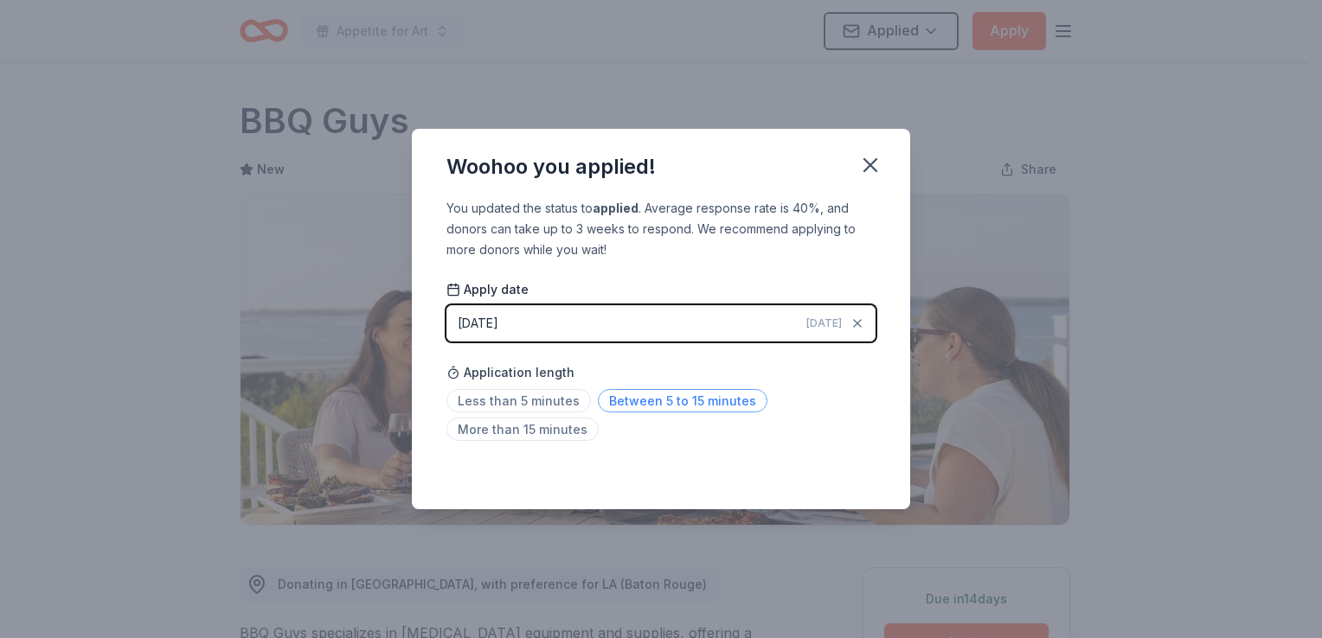
click at [635, 401] on span "Between 5 to 15 minutes" at bounding box center [683, 400] width 170 height 23
click at [872, 172] on icon "button" at bounding box center [870, 165] width 24 height 24
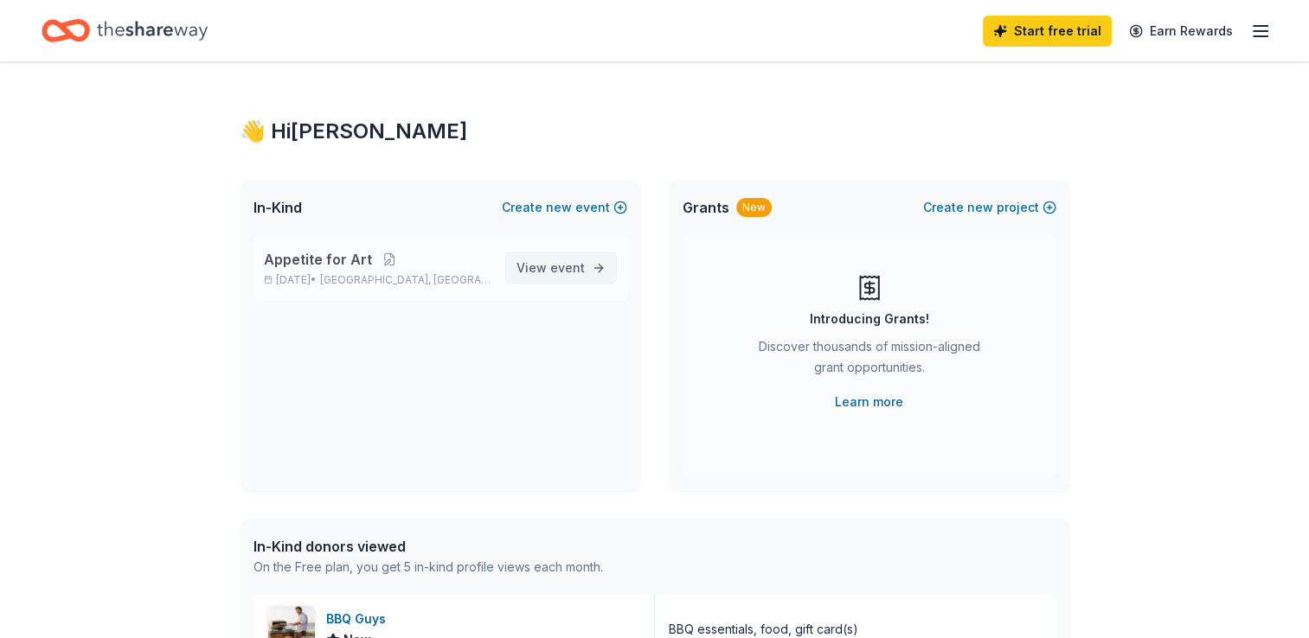
click at [543, 266] on span "View event" at bounding box center [550, 268] width 68 height 21
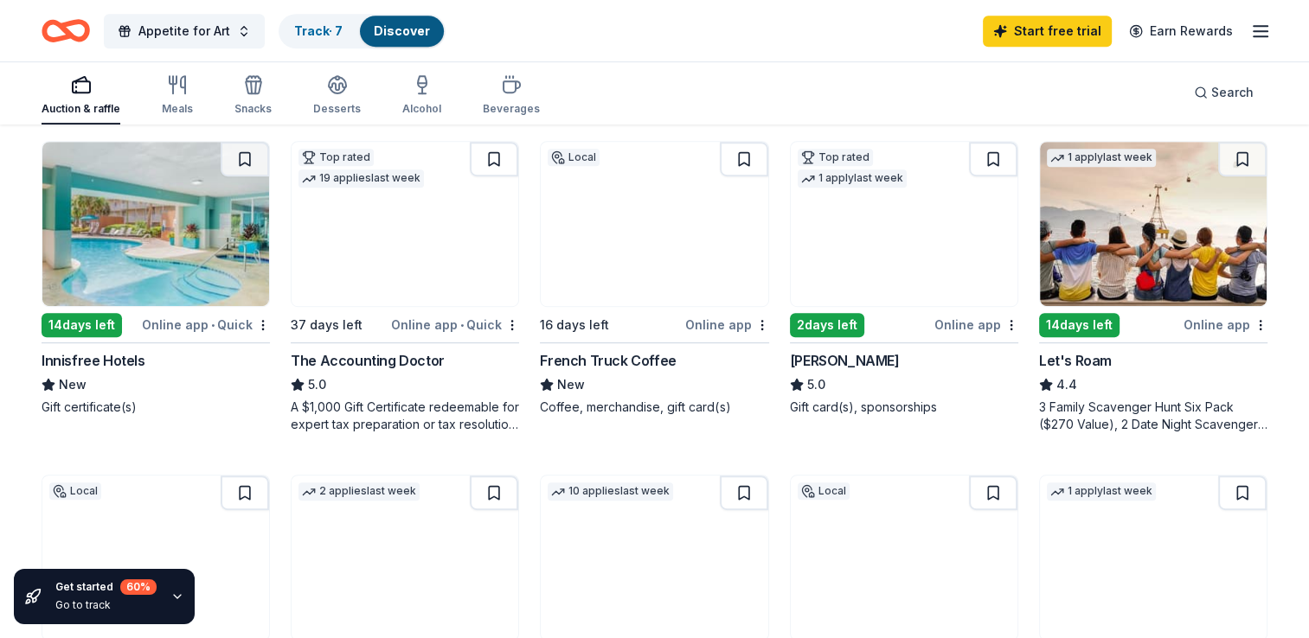
scroll to position [851, 0]
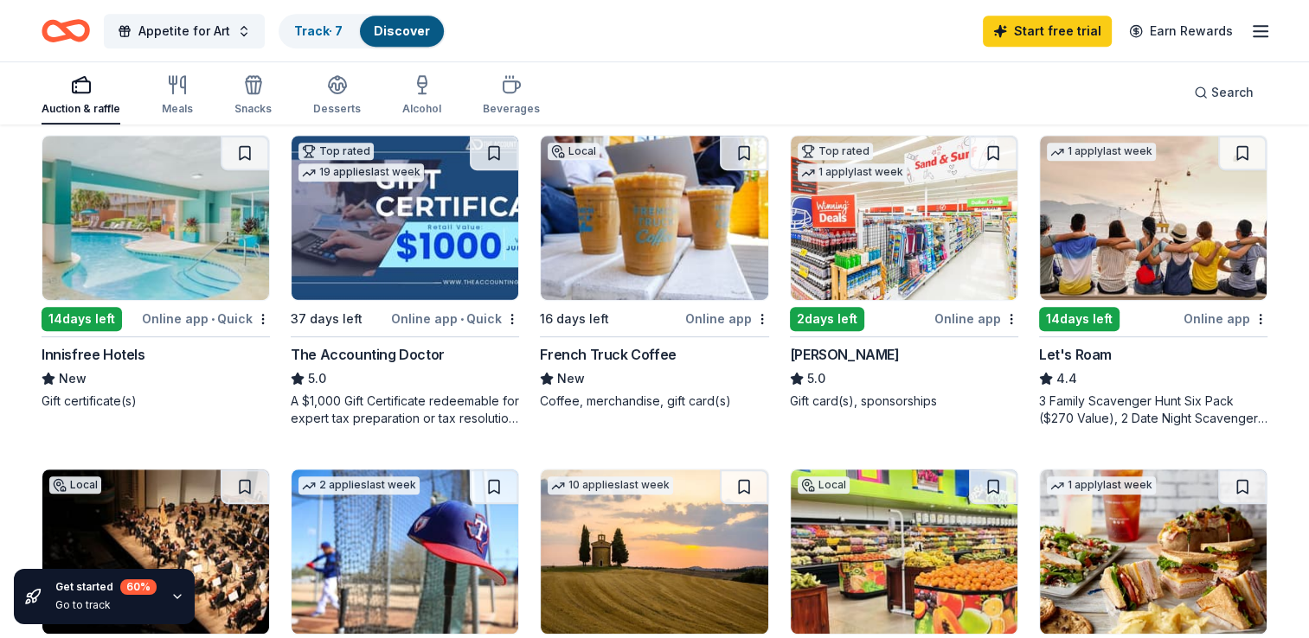
click at [887, 373] on div "5.0" at bounding box center [904, 378] width 228 height 21
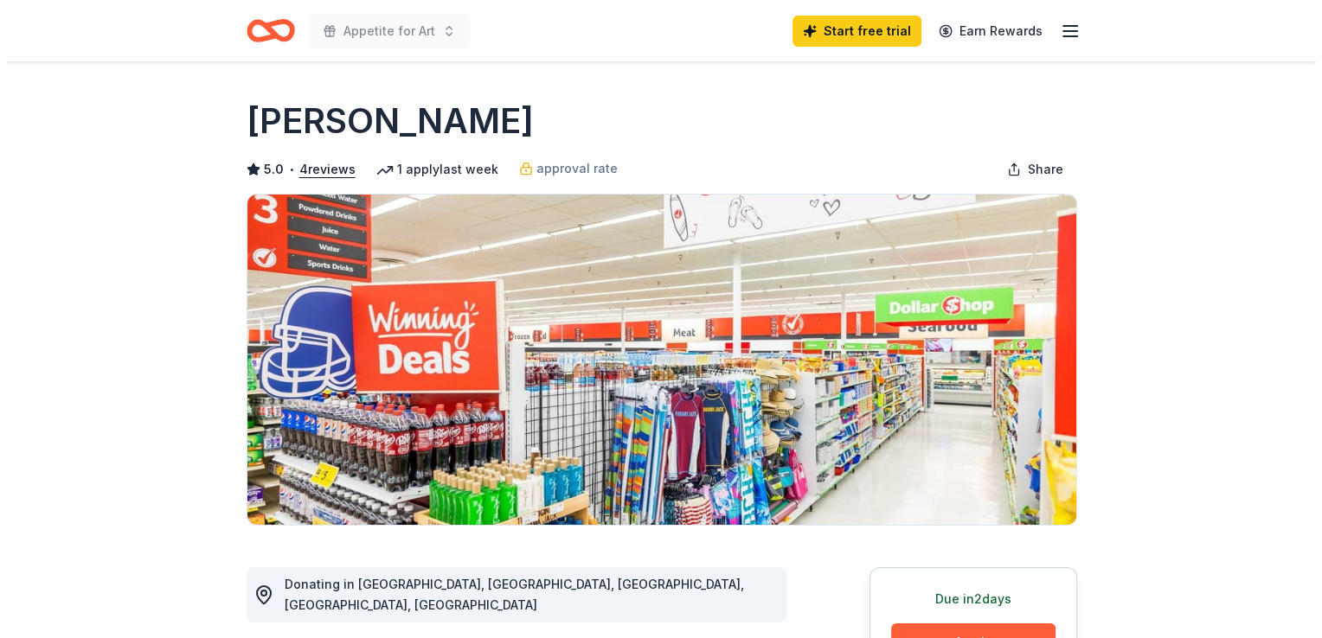
scroll to position [286, 0]
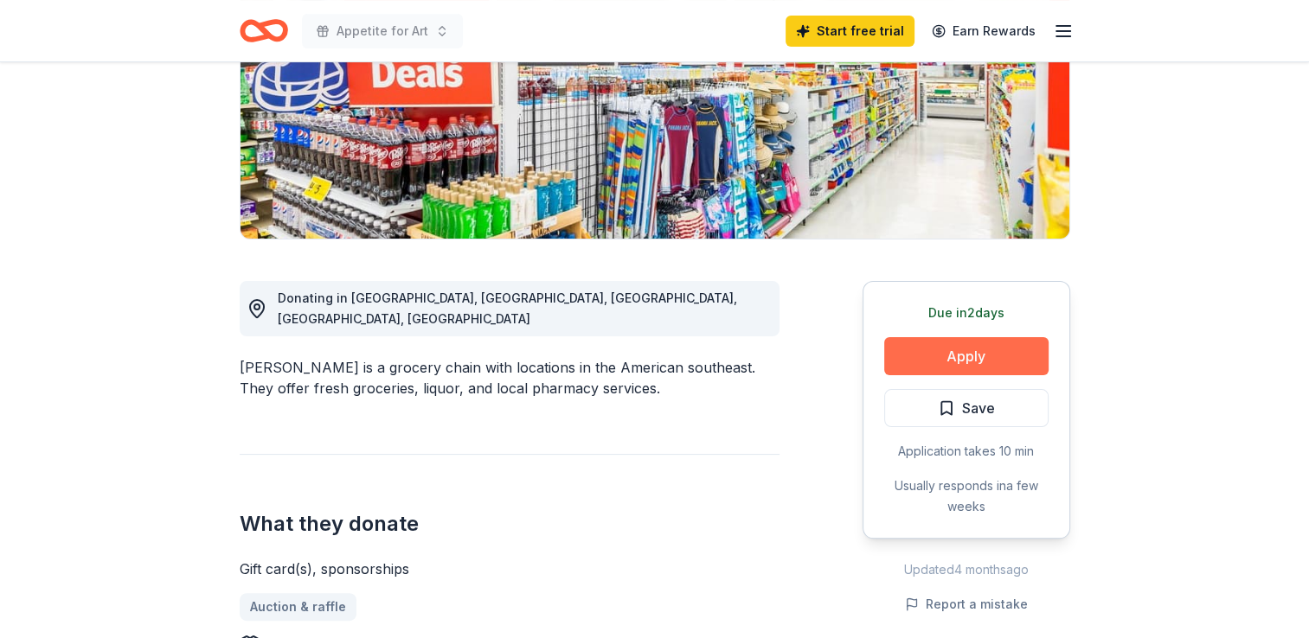
click at [941, 355] on button "Apply" at bounding box center [966, 356] width 164 height 38
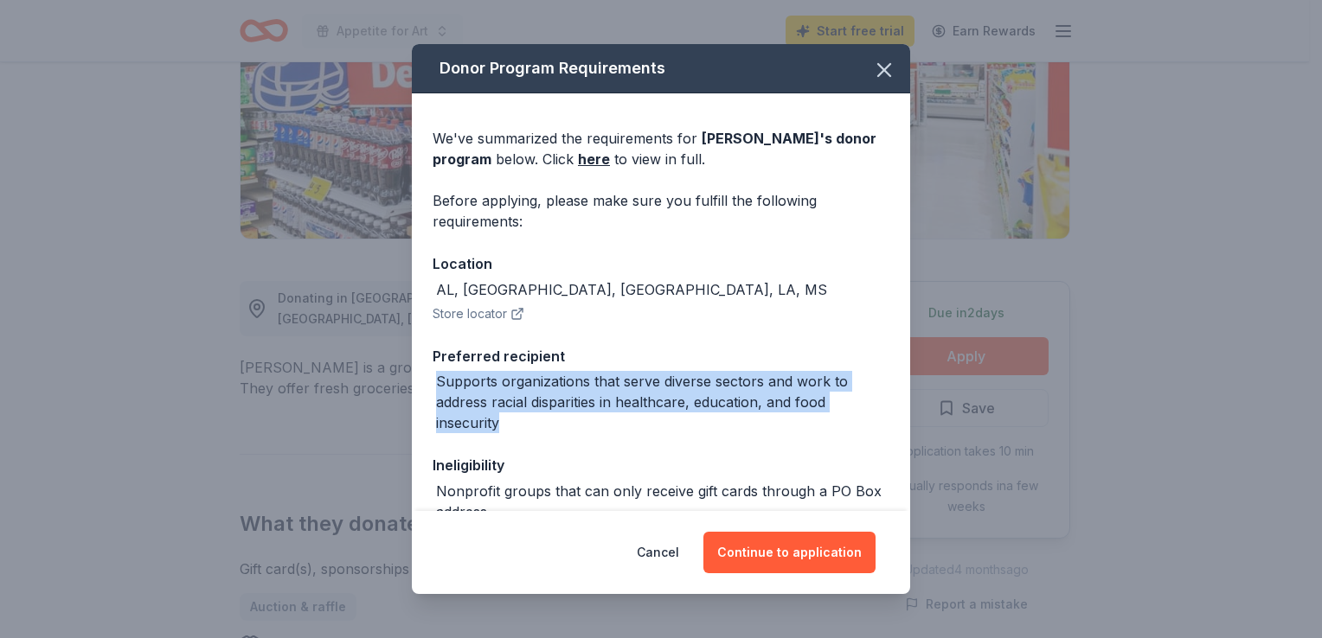
drag, startPoint x: 505, startPoint y: 431, endPoint x: 439, endPoint y: 382, distance: 81.6
click at [439, 382] on div "Supports organizations that serve diverse sectors and work to address racial di…" at bounding box center [662, 402] width 453 height 62
copy div "Supports organizations that serve diverse sectors and work to address racial di…"
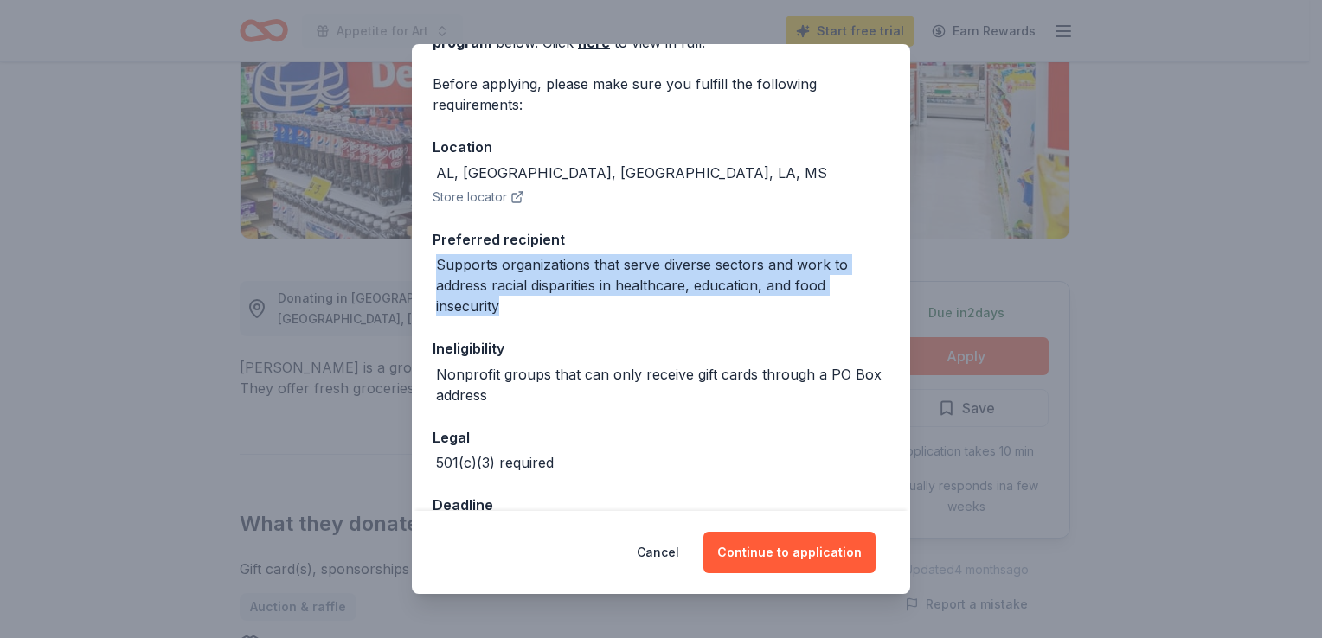
scroll to position [127, 0]
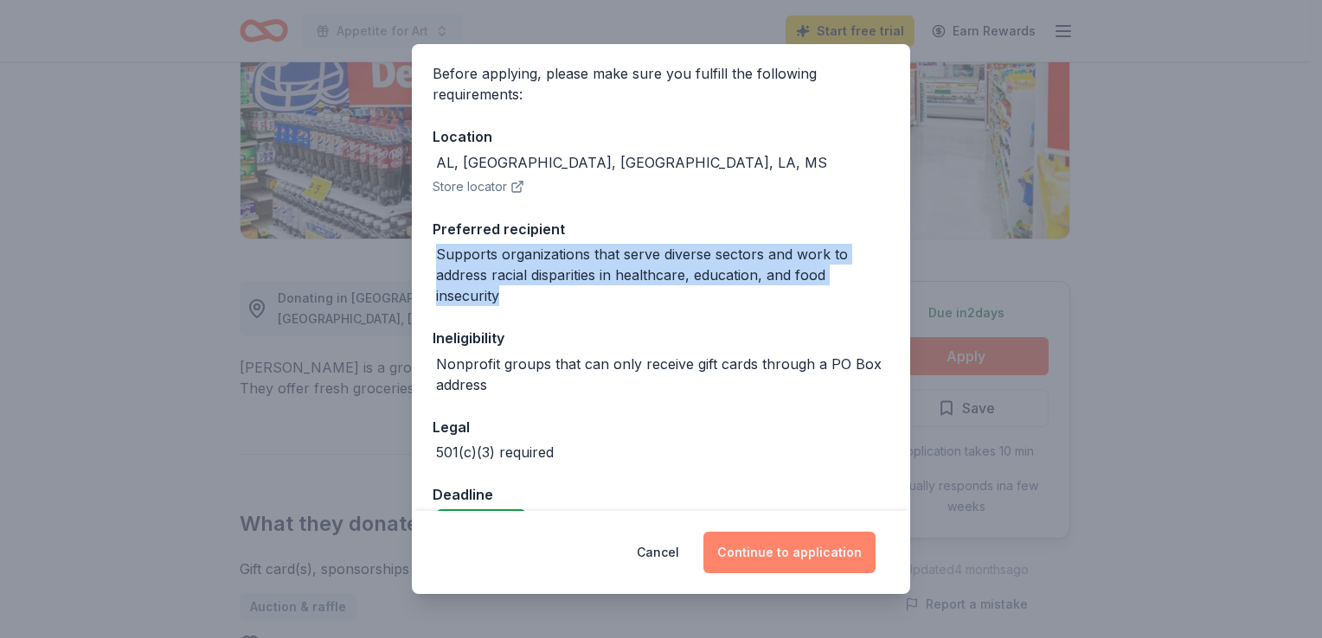
click at [803, 548] on button "Continue to application" at bounding box center [789, 553] width 172 height 42
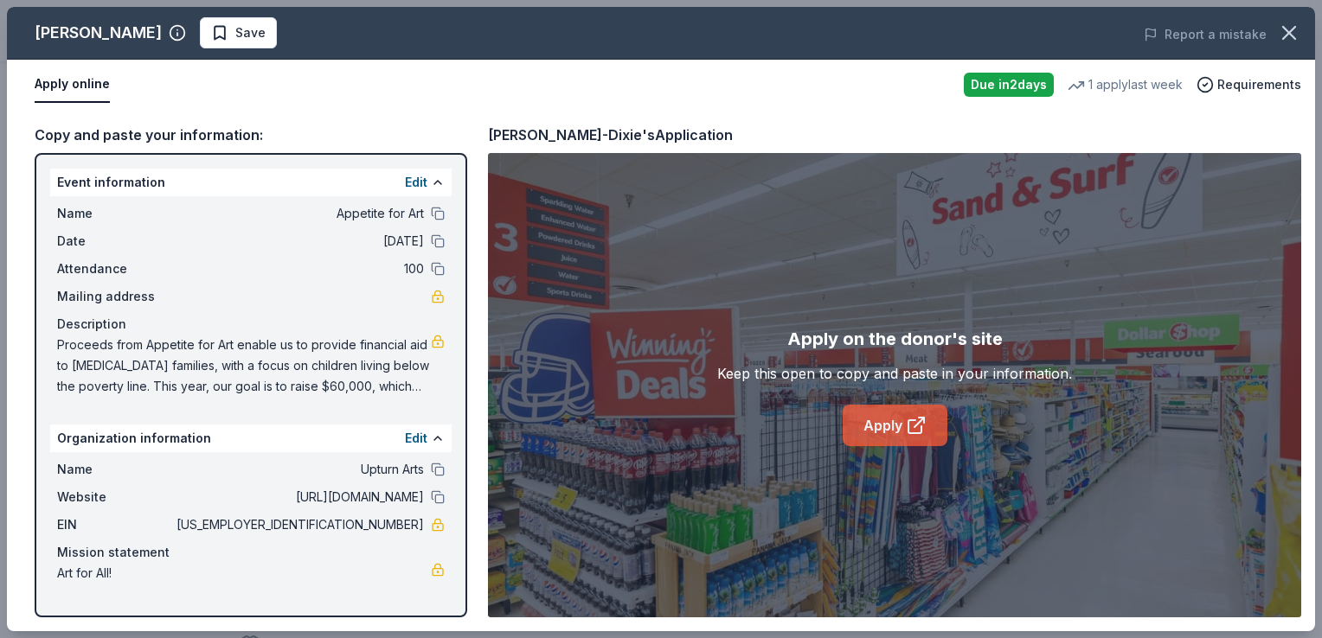
click at [895, 425] on link "Apply" at bounding box center [894, 426] width 105 height 42
